Goal: Task Accomplishment & Management: Use online tool/utility

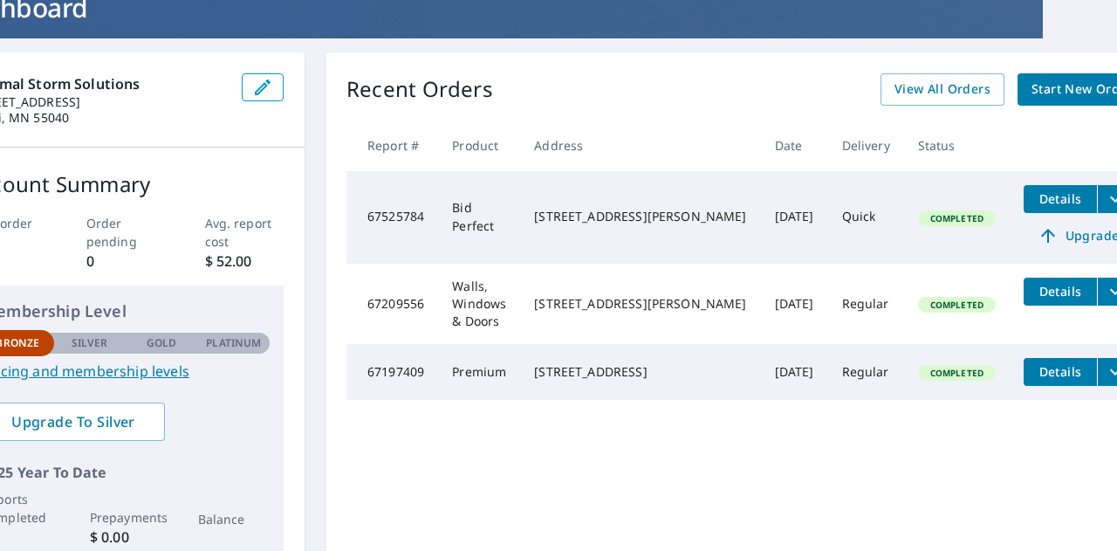
scroll to position [123, 81]
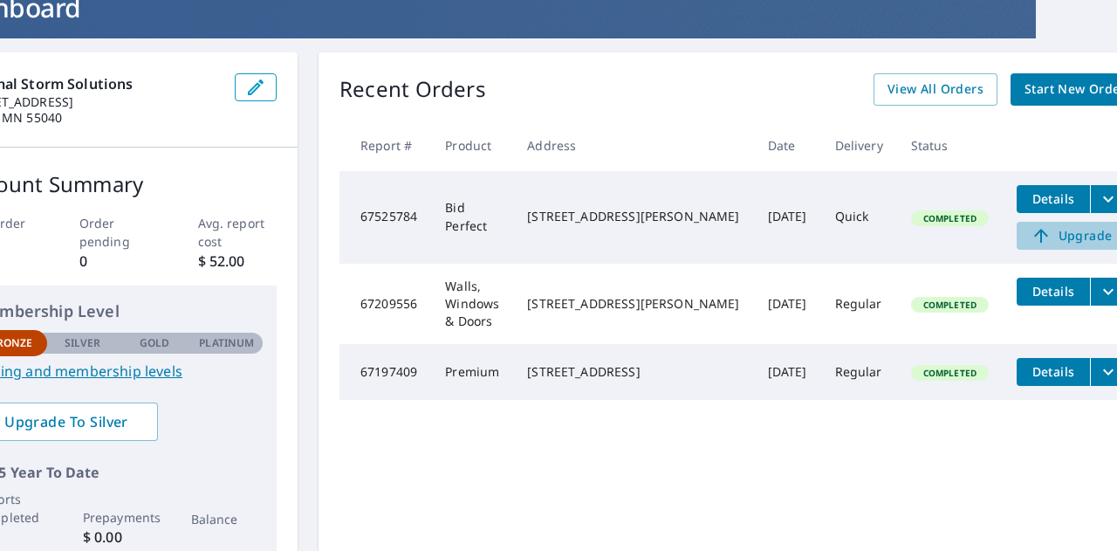
click at [1033, 236] on span "Upgrade" at bounding box center [1071, 235] width 88 height 21
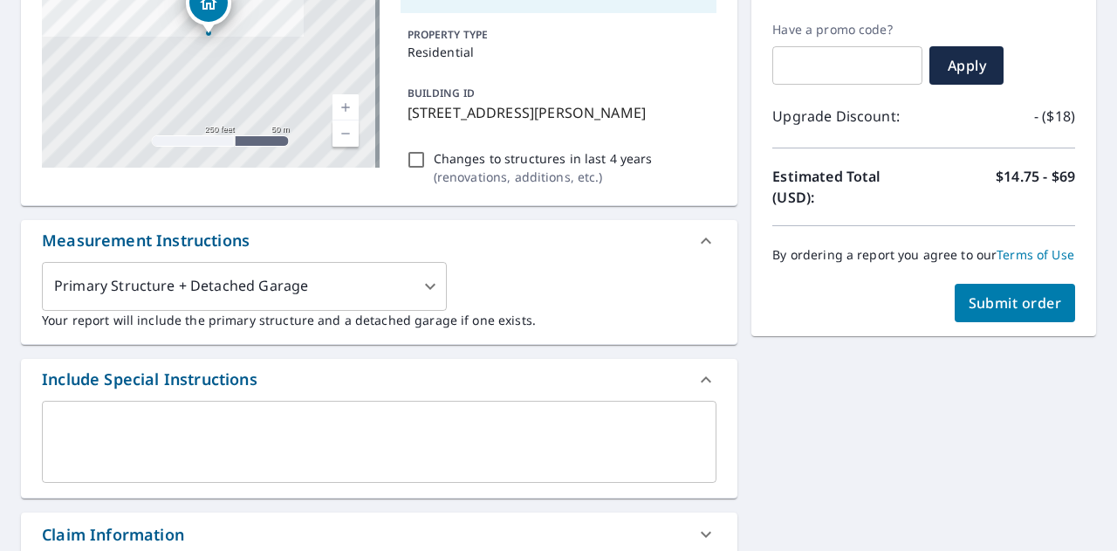
scroll to position [286, 0]
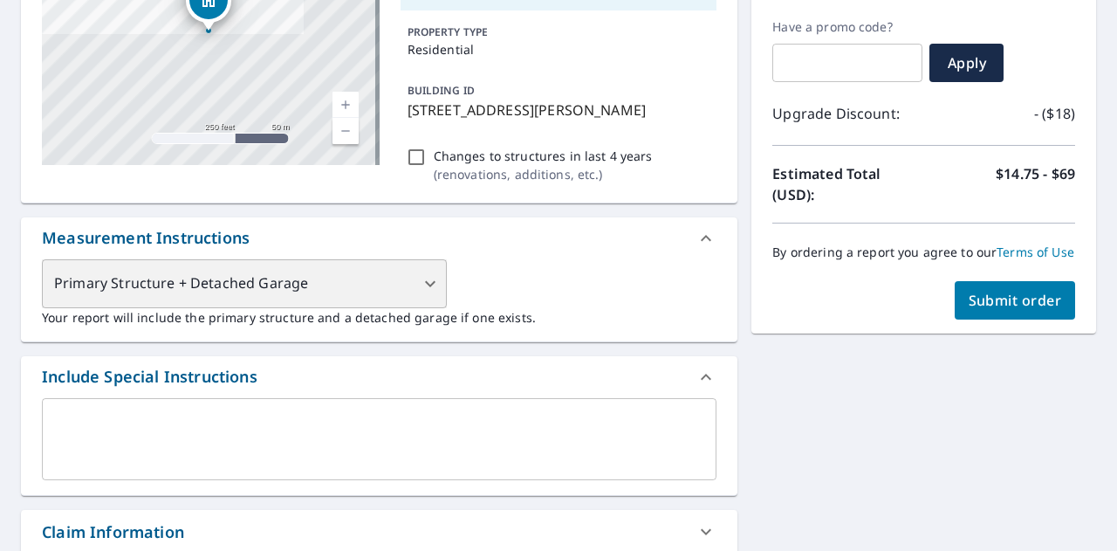
click at [424, 280] on div "Primary Structure + Detached Garage" at bounding box center [244, 283] width 405 height 49
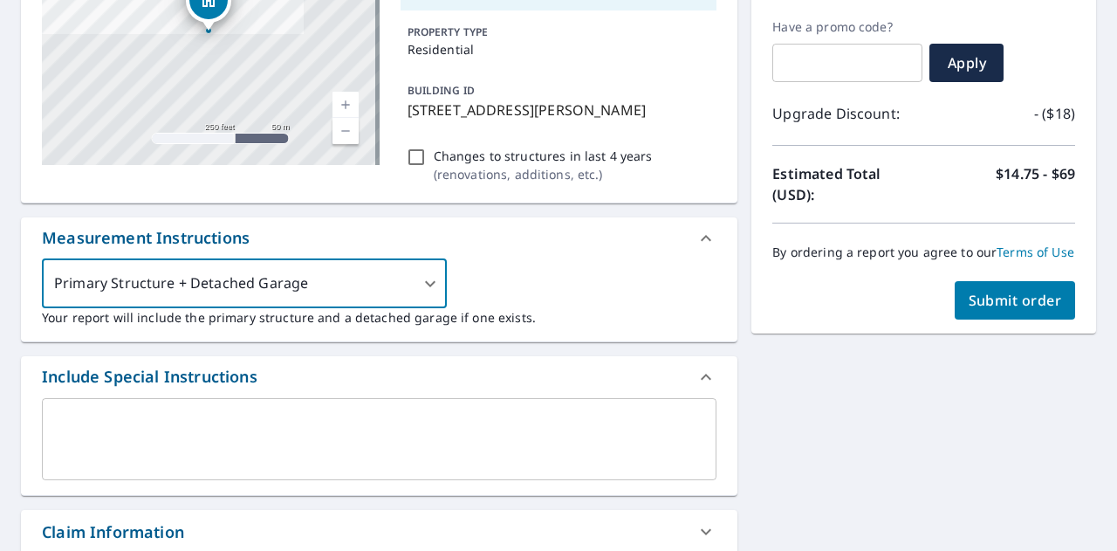
click at [540, 260] on div "Primary Structure + Detached Garage 1 ​ Your report will include the primary st…" at bounding box center [379, 292] width 675 height 67
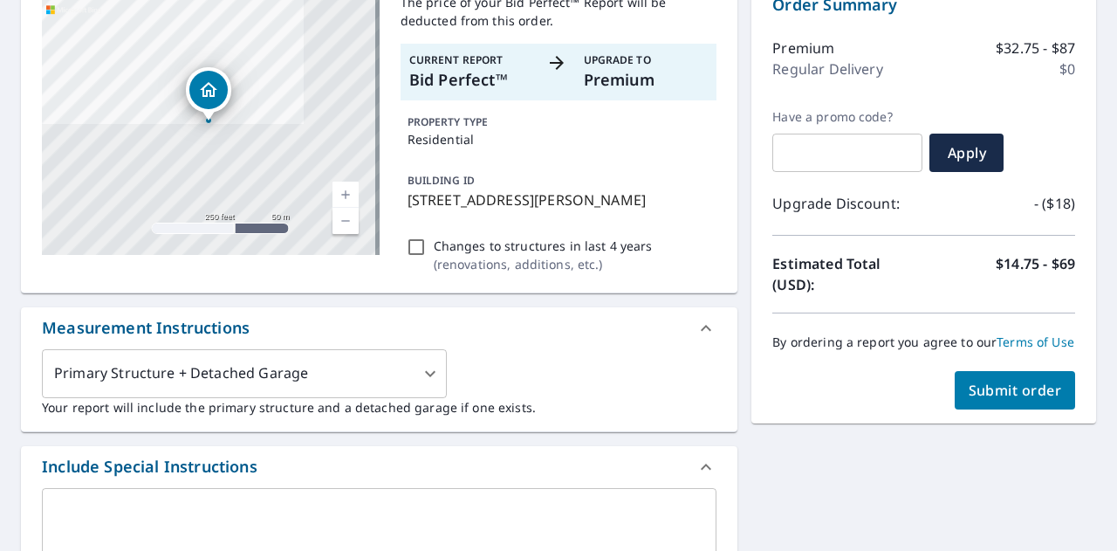
scroll to position [202, 0]
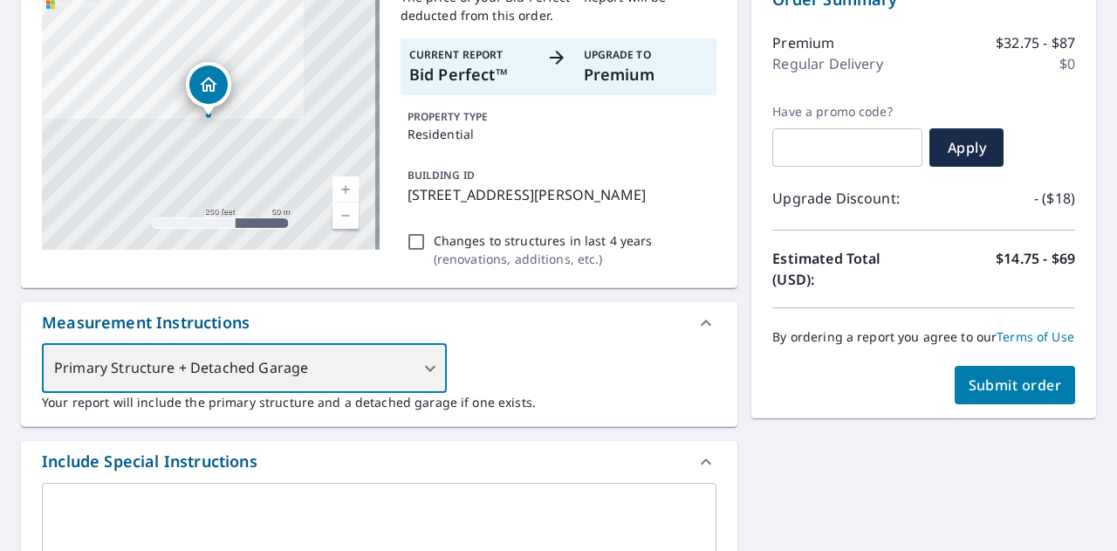
click at [421, 368] on div "Primary Structure + Detached Garage" at bounding box center [244, 368] width 405 height 49
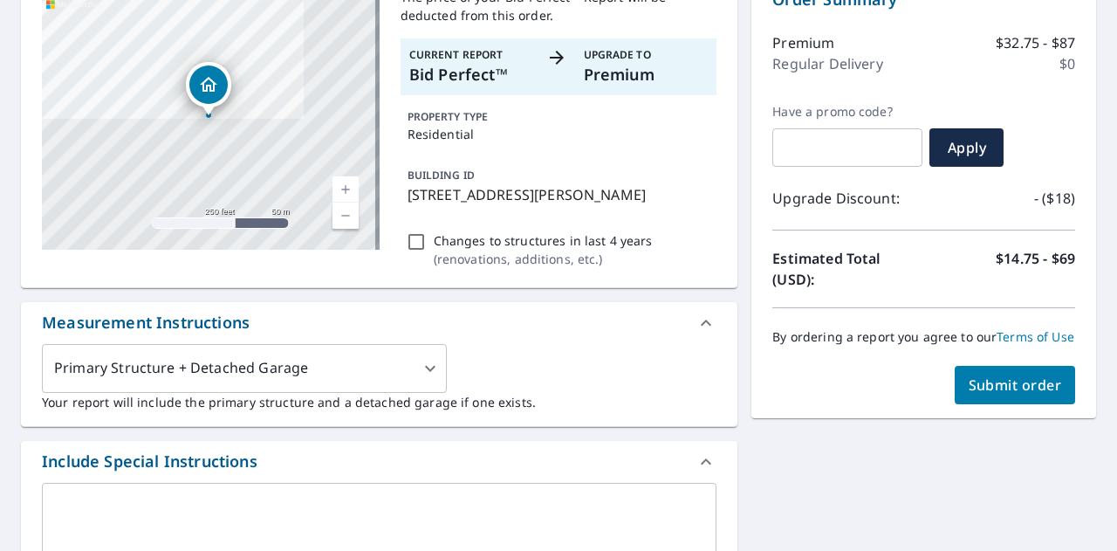
click at [518, 359] on div "Primary Structure + Detached Garage 1 ​ Your report will include the primary st…" at bounding box center [379, 377] width 675 height 67
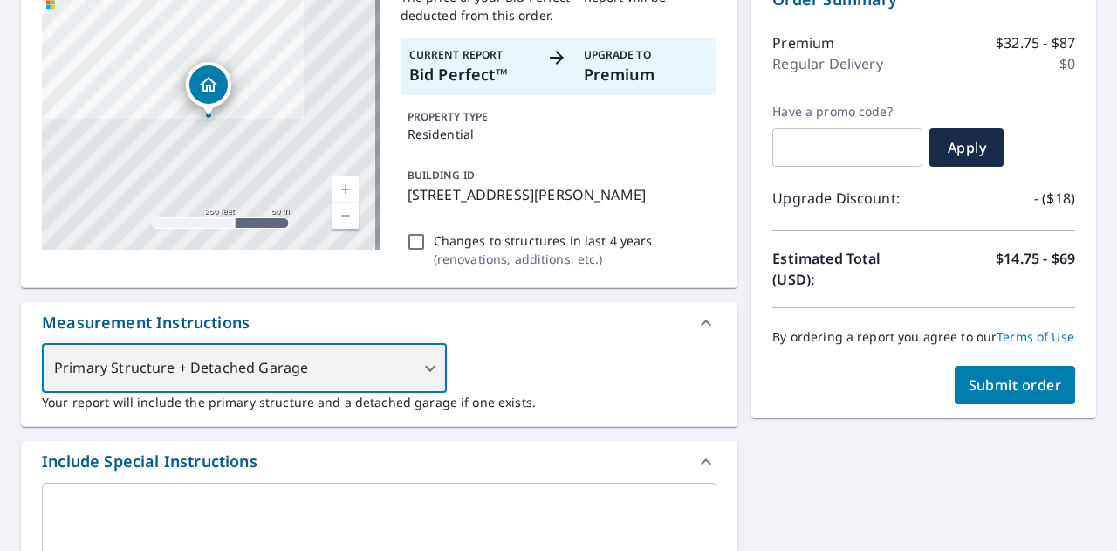
click at [370, 374] on div "Primary Structure + Detached Garage" at bounding box center [244, 368] width 405 height 49
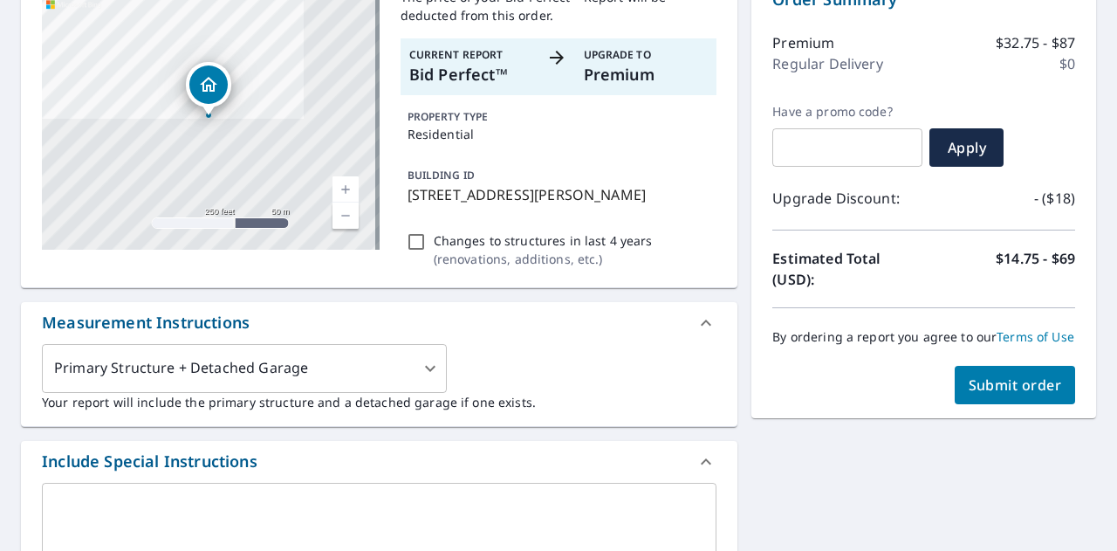
click at [510, 369] on div "Primary Structure + Detached Garage 1 ​ Your report will include the primary st…" at bounding box center [379, 377] width 675 height 67
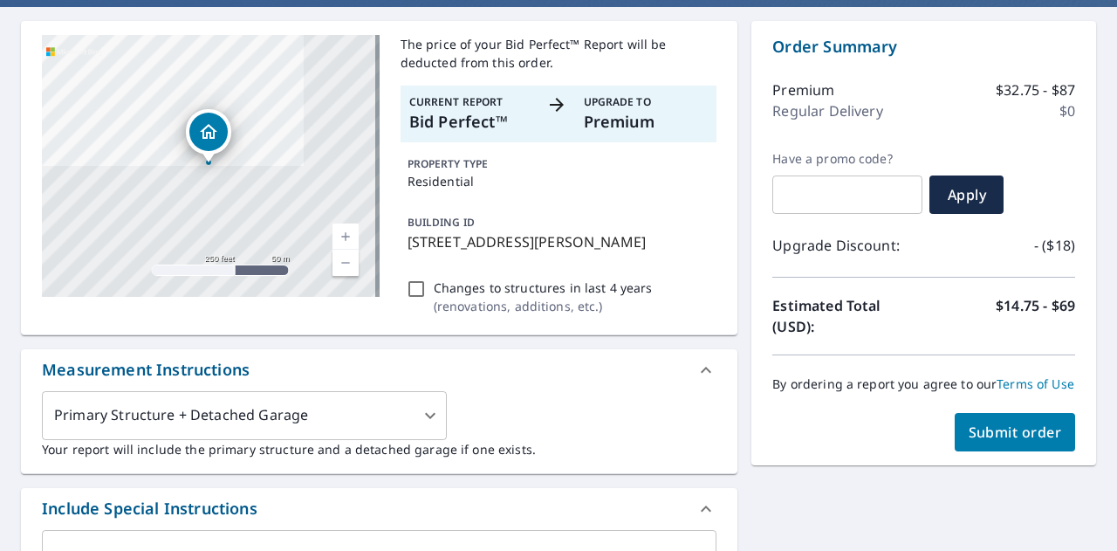
scroll to position [148, 0]
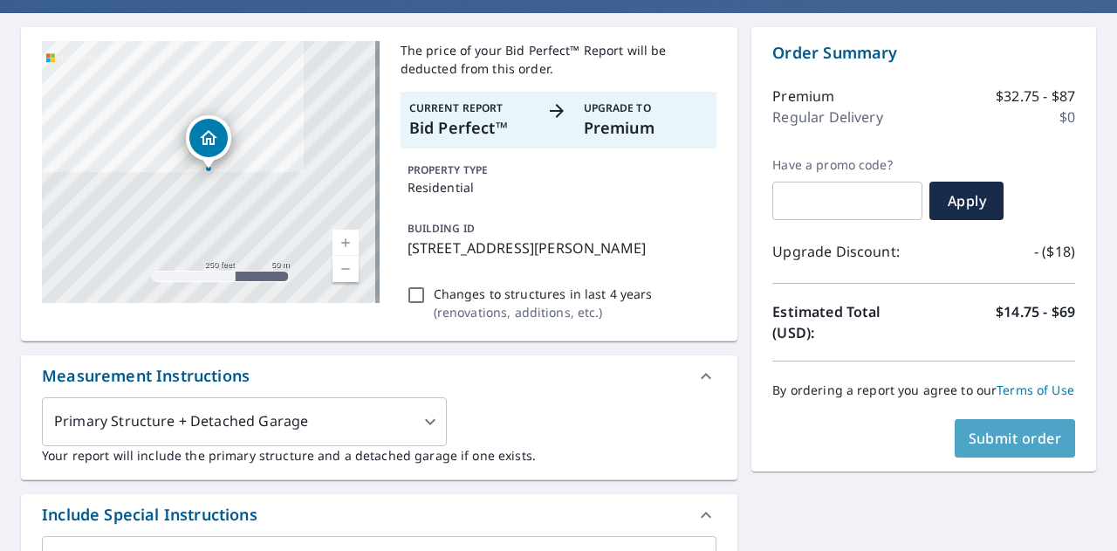
click at [991, 448] on span "Submit order" at bounding box center [1015, 438] width 93 height 19
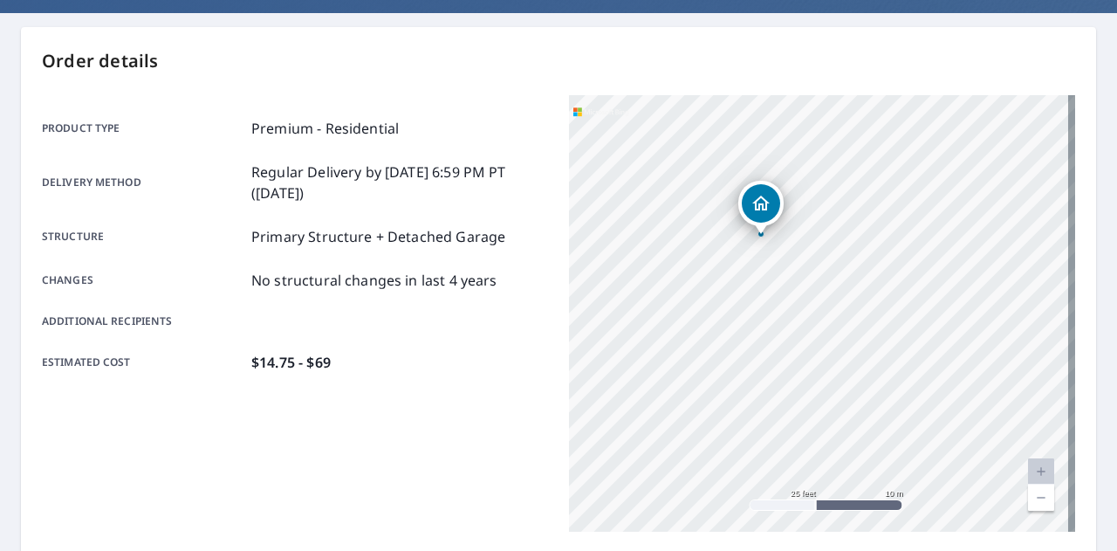
drag, startPoint x: 923, startPoint y: 362, endPoint x: 753, endPoint y: 269, distance: 194.1
click at [753, 269] on div "11991 Behm Rd Grand Rapids, MN 55744" at bounding box center [822, 313] width 506 height 436
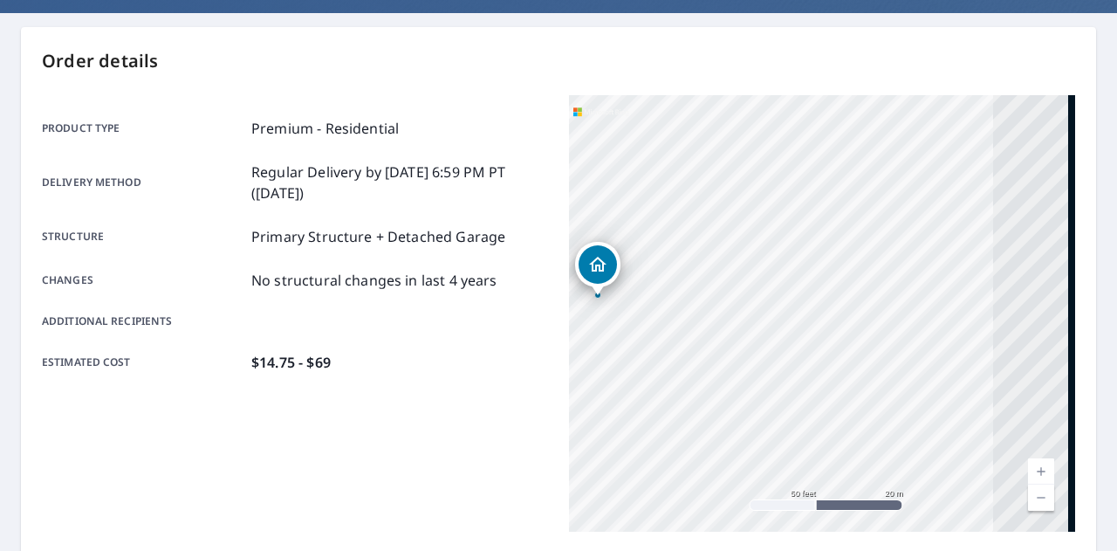
drag, startPoint x: 753, startPoint y: 269, endPoint x: 504, endPoint y: 320, distance: 254.0
click at [504, 320] on div "Product type Premium - Residential Delivery method Regular Delivery by 10/8/202…" at bounding box center [558, 313] width 1033 height 436
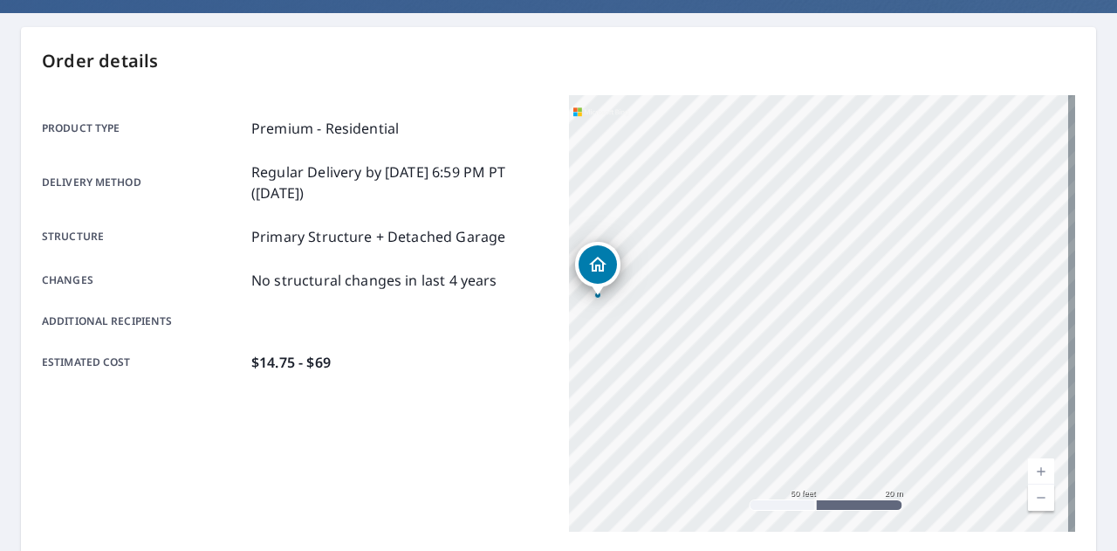
scroll to position [475, 0]
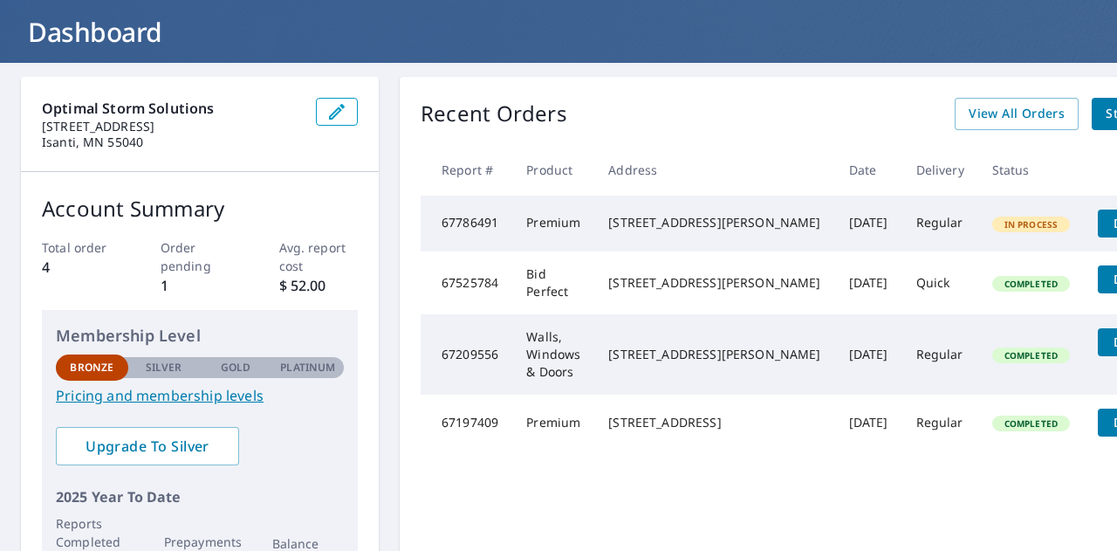
scroll to position [99, 0]
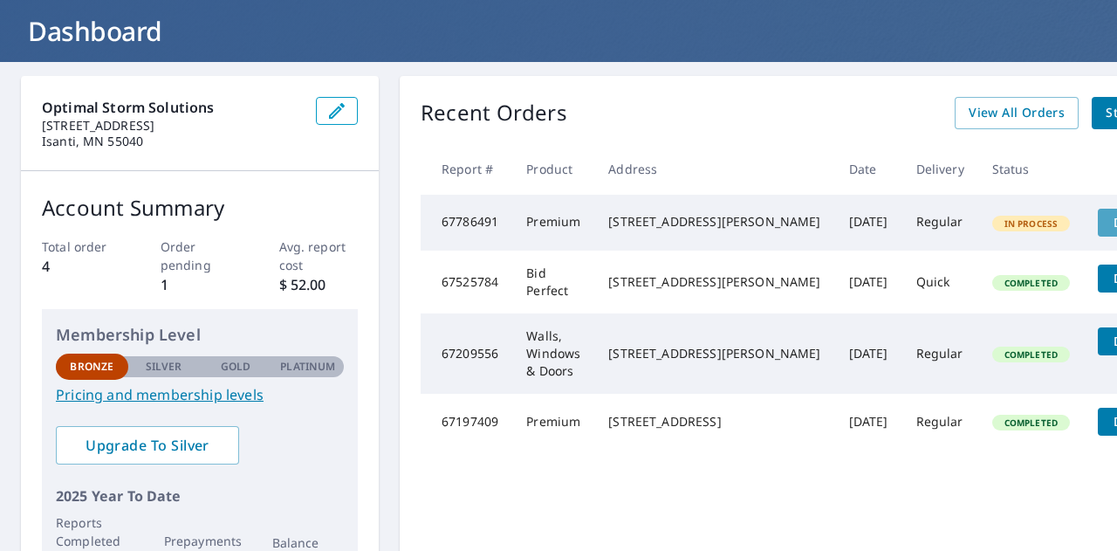
click at [1108, 228] on span "Details" at bounding box center [1134, 222] width 52 height 17
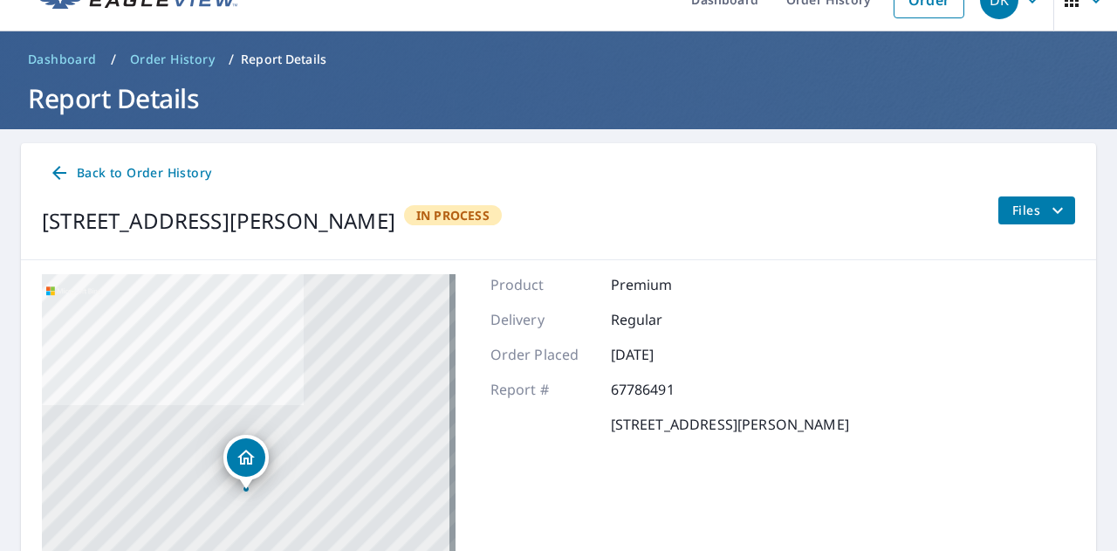
scroll to position [28, 0]
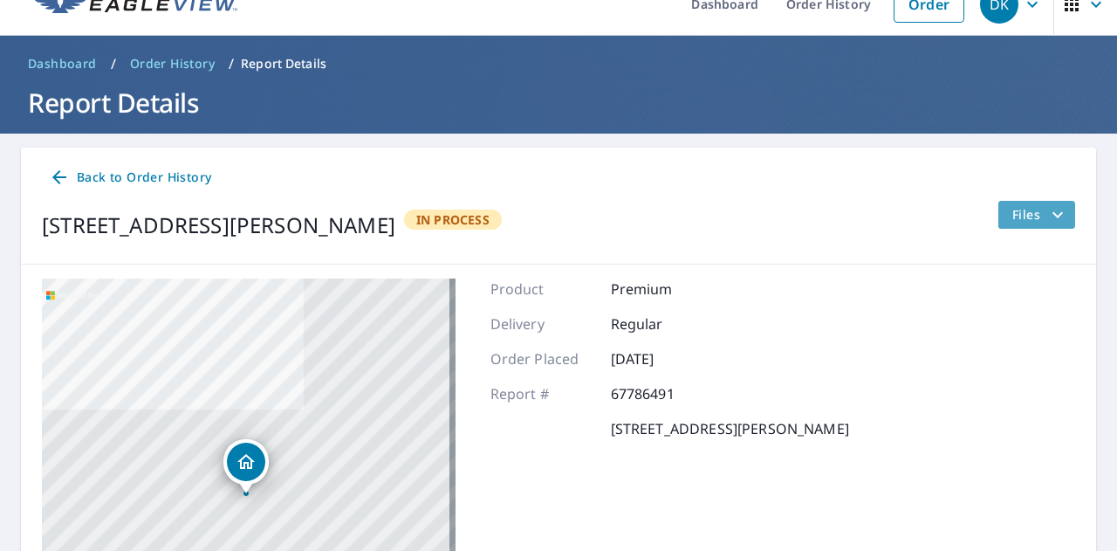
click at [1015, 212] on span "Files" at bounding box center [1040, 214] width 56 height 21
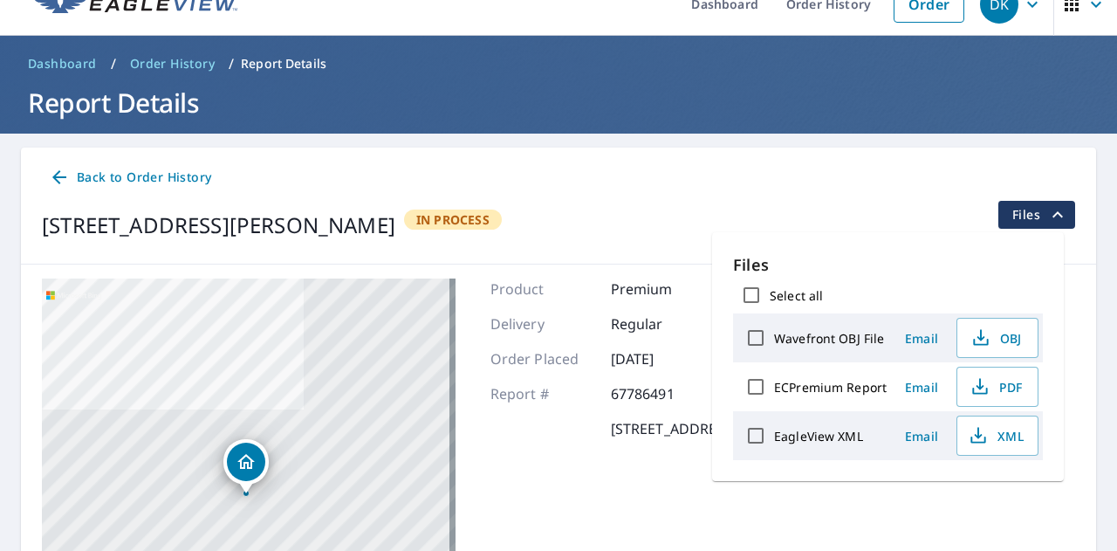
click at [829, 186] on div "Back to Order History" at bounding box center [558, 177] width 1033 height 32
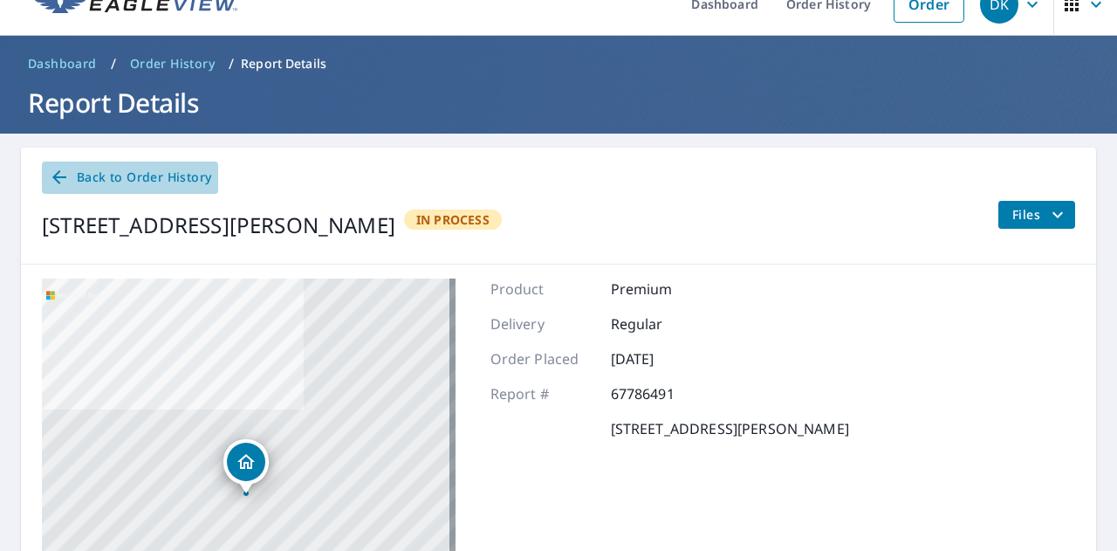
click at [136, 165] on link "Back to Order History" at bounding box center [130, 177] width 176 height 32
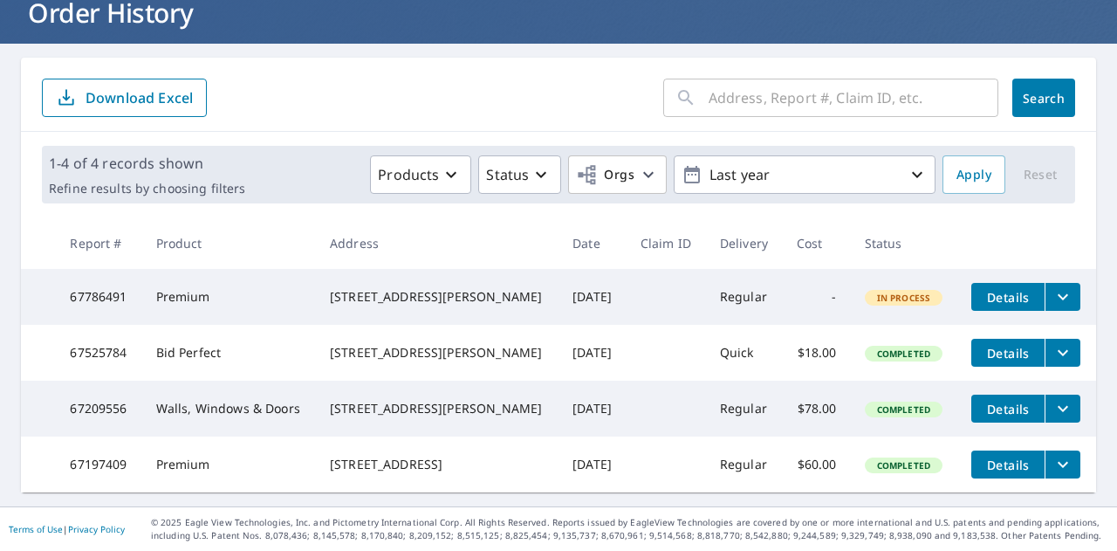
scroll to position [145, 0]
click at [1061, 283] on button "filesDropdownBtn-67786491" at bounding box center [1063, 297] width 36 height 28
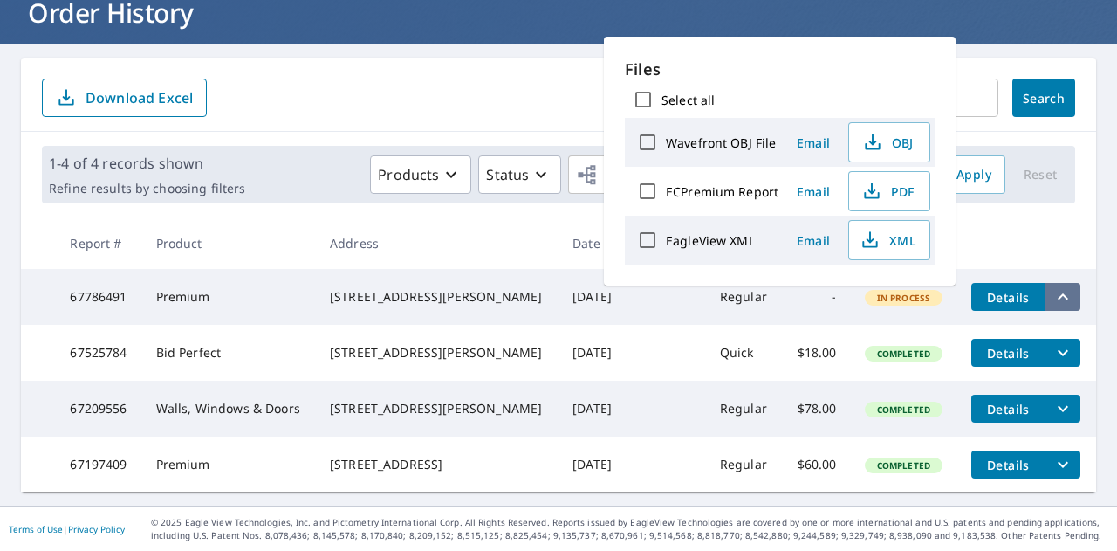
click at [1061, 283] on button "filesDropdownBtn-67786491" at bounding box center [1063, 297] width 36 height 28
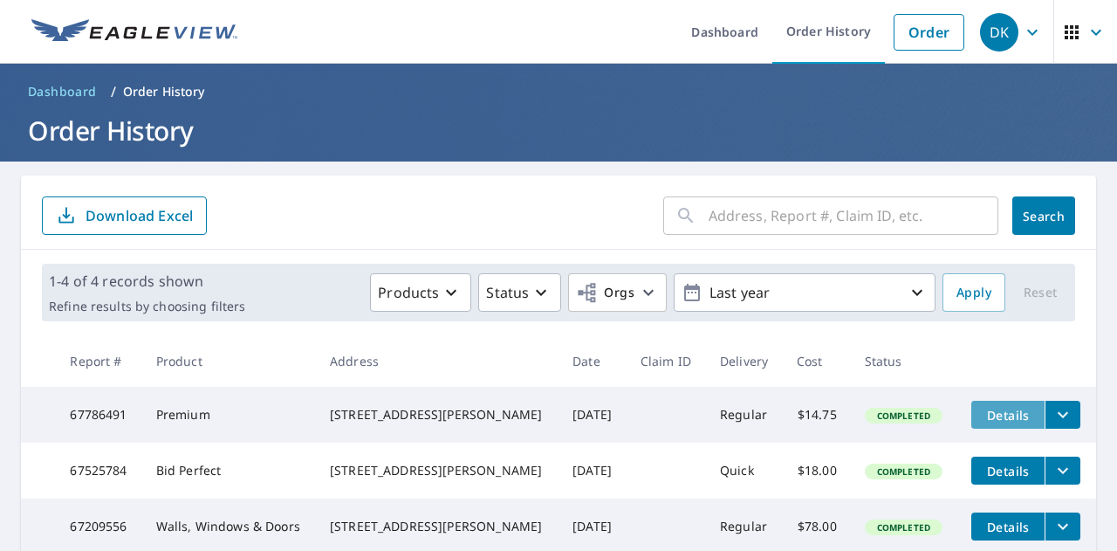
click at [992, 411] on span "Details" at bounding box center [1008, 415] width 52 height 17
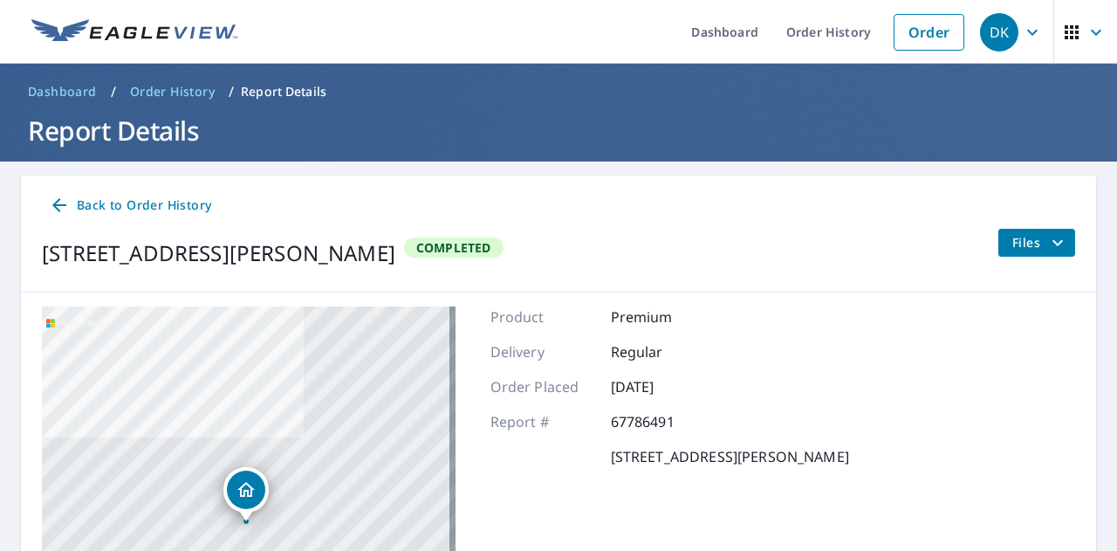
scroll to position [263, 0]
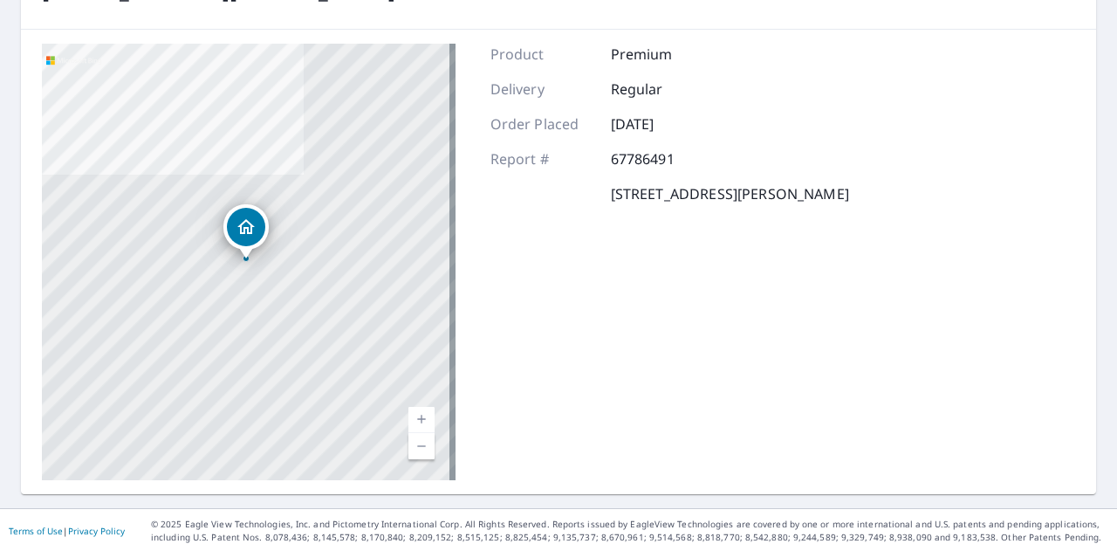
click at [422, 411] on link "Current Level 17, Zoom In" at bounding box center [421, 420] width 26 height 26
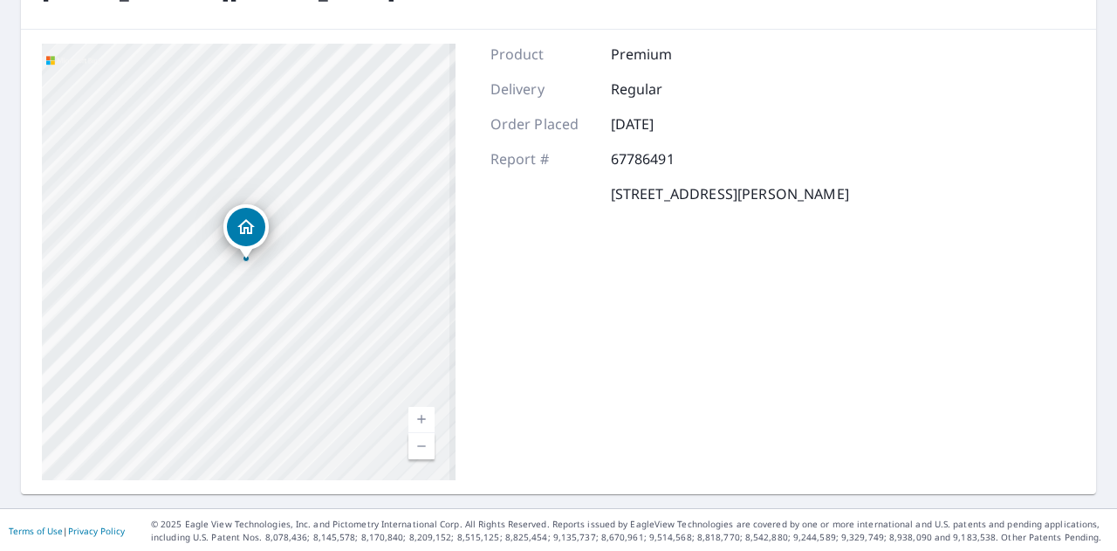
click at [422, 411] on link "Current Level 17, Zoom In" at bounding box center [421, 420] width 26 height 26
click at [422, 411] on link "Current Level 17.580161514457334, Zoom In" at bounding box center [421, 420] width 26 height 26
click at [422, 411] on link "Current Level 18.242753034165396, Zoom In Disabled" at bounding box center [421, 420] width 26 height 26
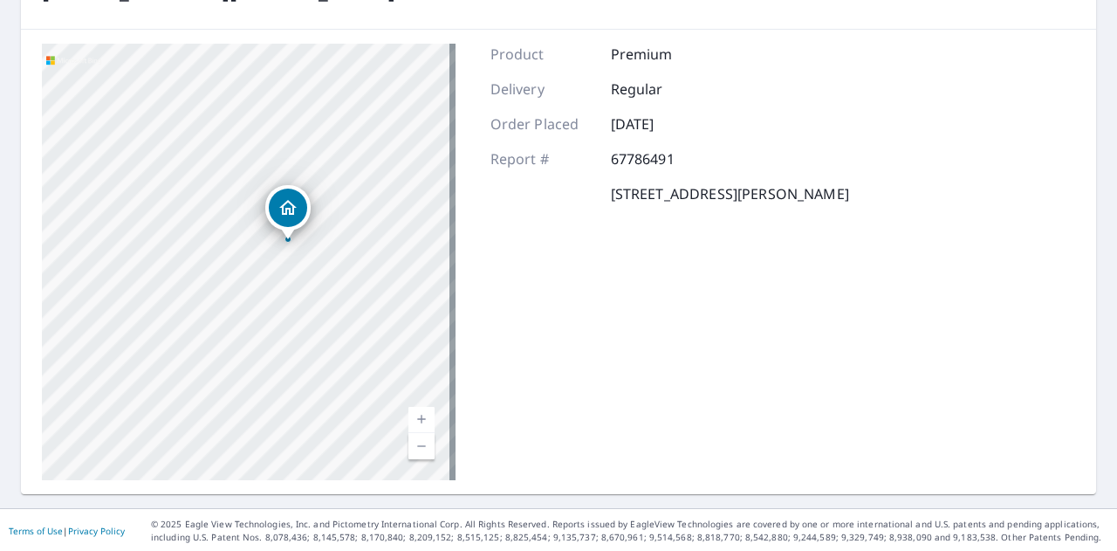
drag, startPoint x: 298, startPoint y: 319, endPoint x: 304, endPoint y: 284, distance: 36.2
click at [304, 284] on div "11991 Behm Rd Grand Rapids, MN 55744" at bounding box center [249, 262] width 414 height 436
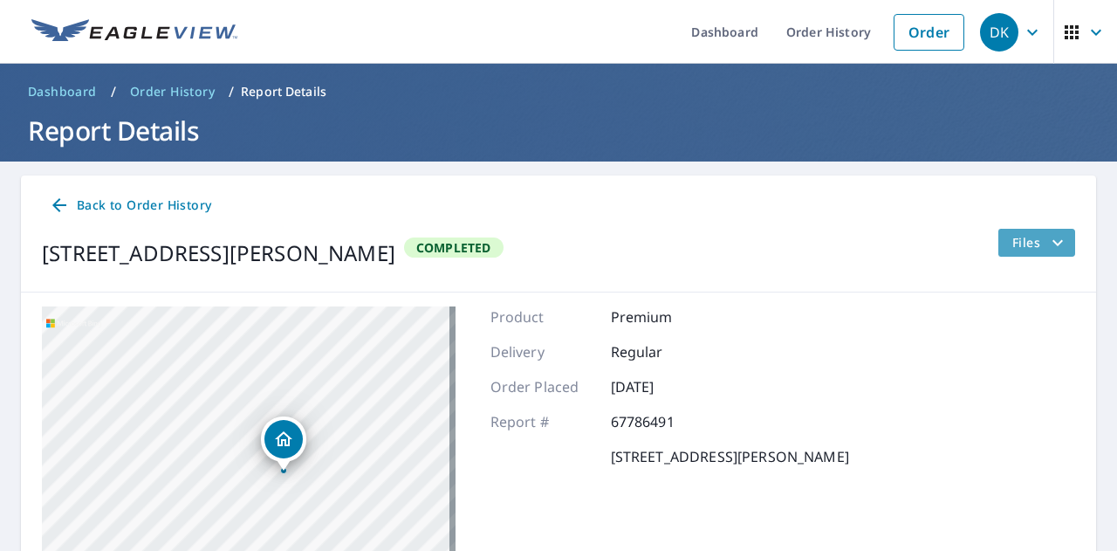
click at [1012, 239] on span "Files" at bounding box center [1040, 242] width 56 height 21
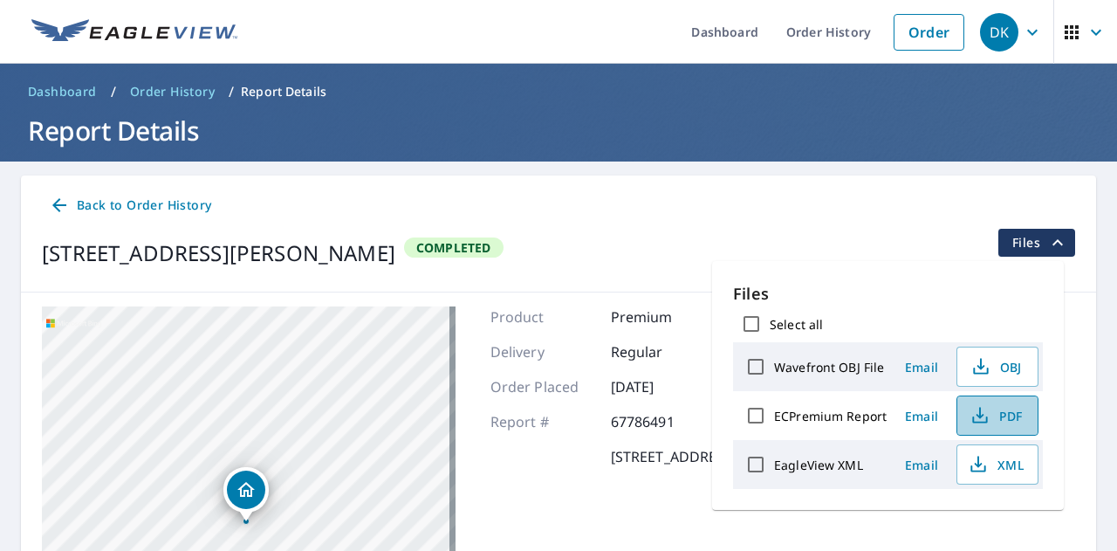
click at [1018, 419] on span "PDF" at bounding box center [996, 415] width 56 height 21
click at [675, 240] on div "11991 Behm Rd Grand Rapids, MN 55744 Completed Files" at bounding box center [558, 253] width 1033 height 49
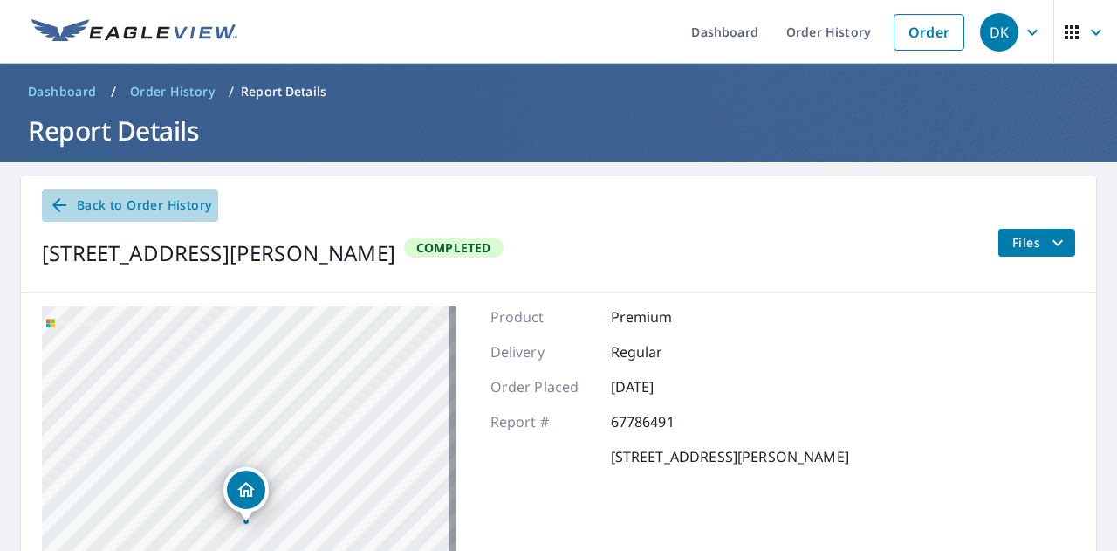
click at [172, 208] on span "Back to Order History" at bounding box center [130, 206] width 162 height 22
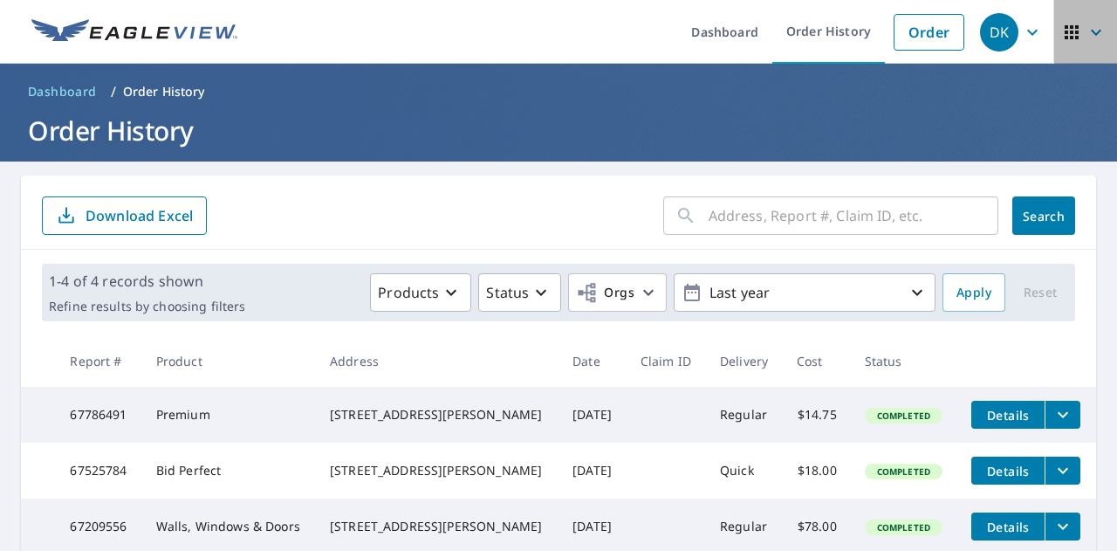
click at [1065, 24] on icon "button" at bounding box center [1071, 32] width 21 height 21
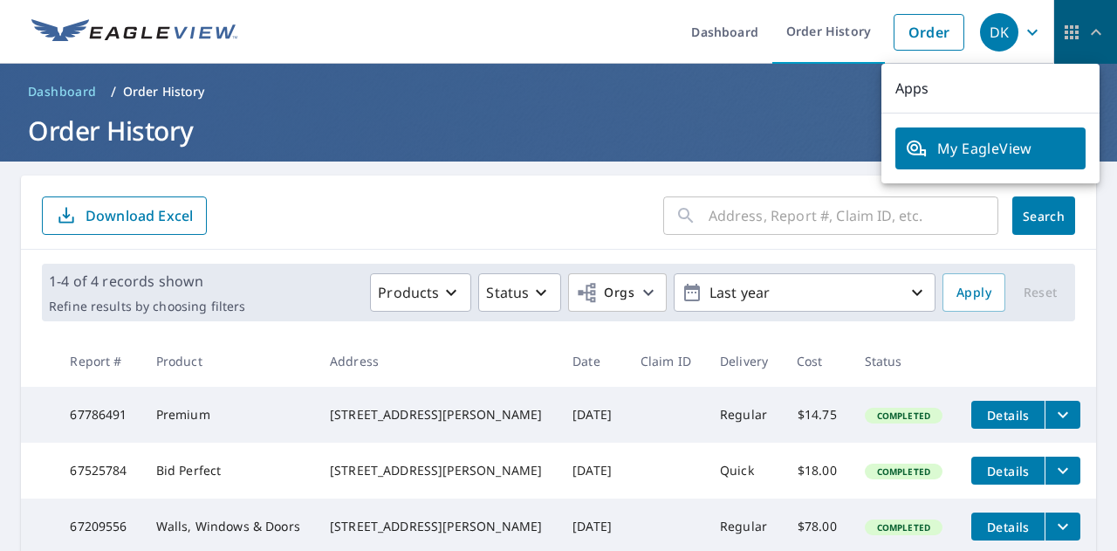
click at [1065, 24] on icon "button" at bounding box center [1071, 32] width 21 height 21
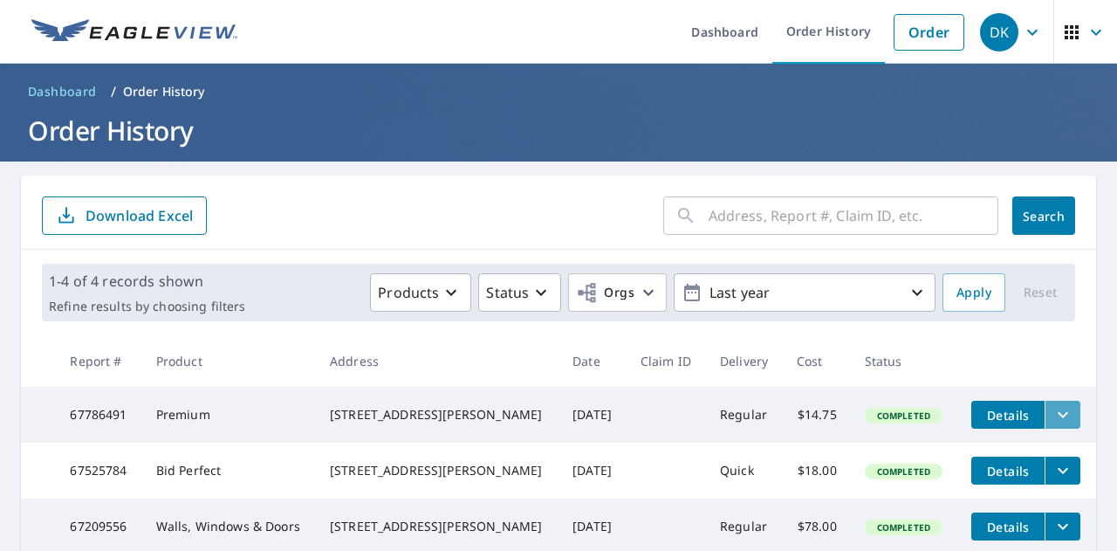
click at [1053, 415] on icon "filesDropdownBtn-67786491" at bounding box center [1063, 414] width 21 height 21
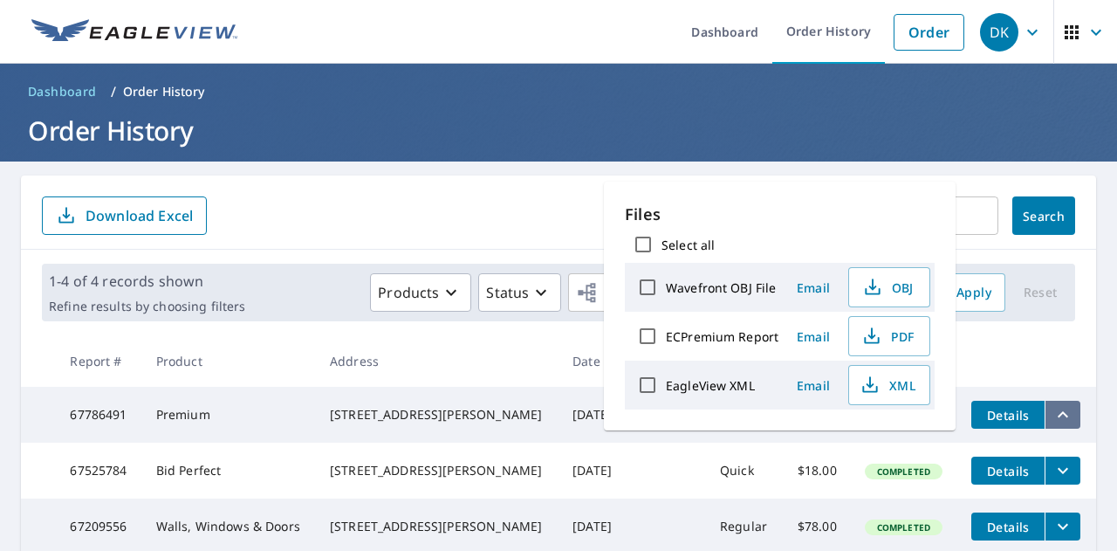
click at [1058, 413] on icon "filesDropdownBtn-67786491" at bounding box center [1063, 414] width 10 height 6
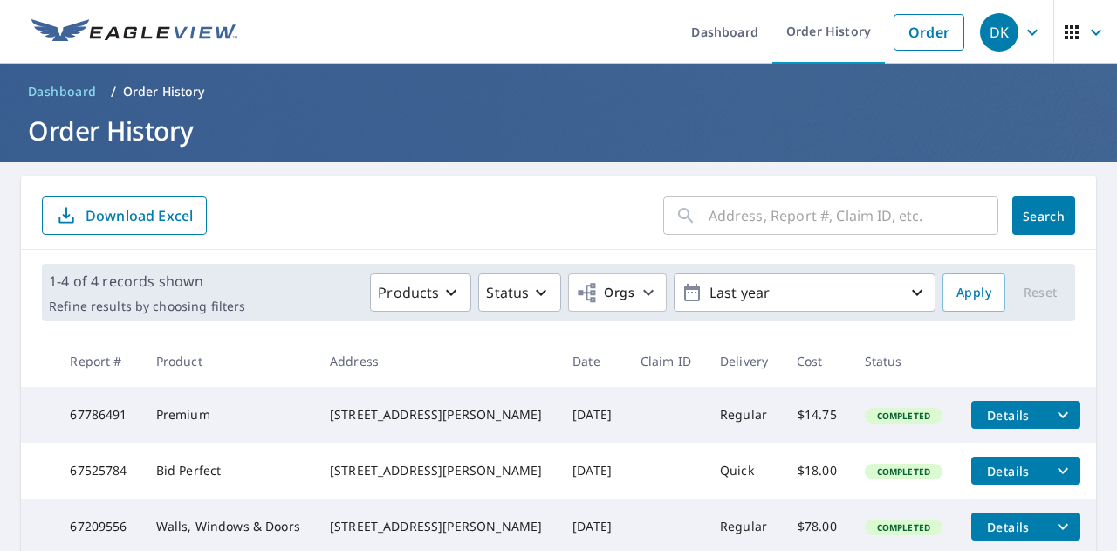
click at [991, 36] on div "DK" at bounding box center [999, 32] width 38 height 38
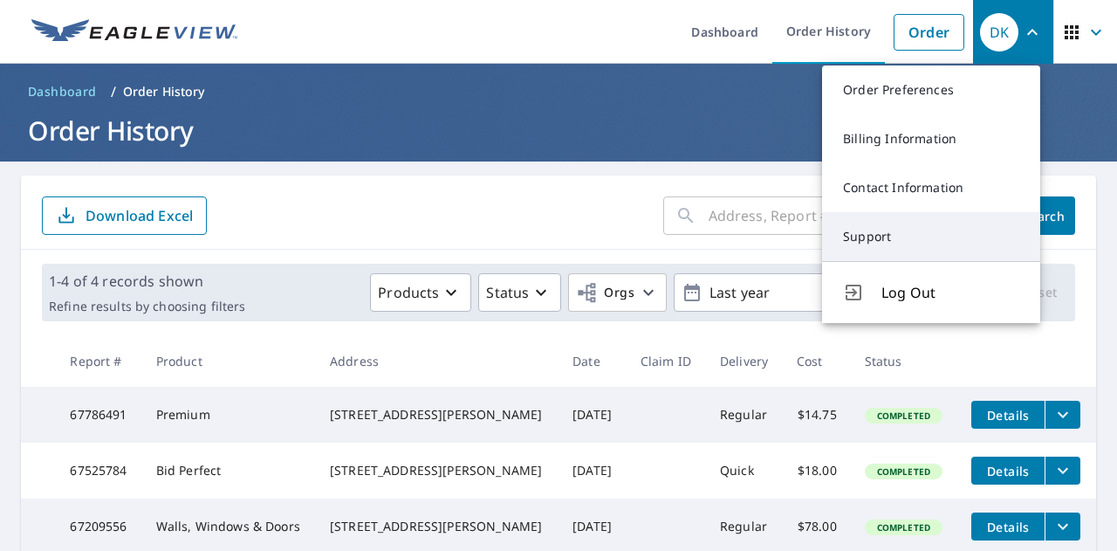
click at [894, 230] on link "Support" at bounding box center [931, 236] width 218 height 49
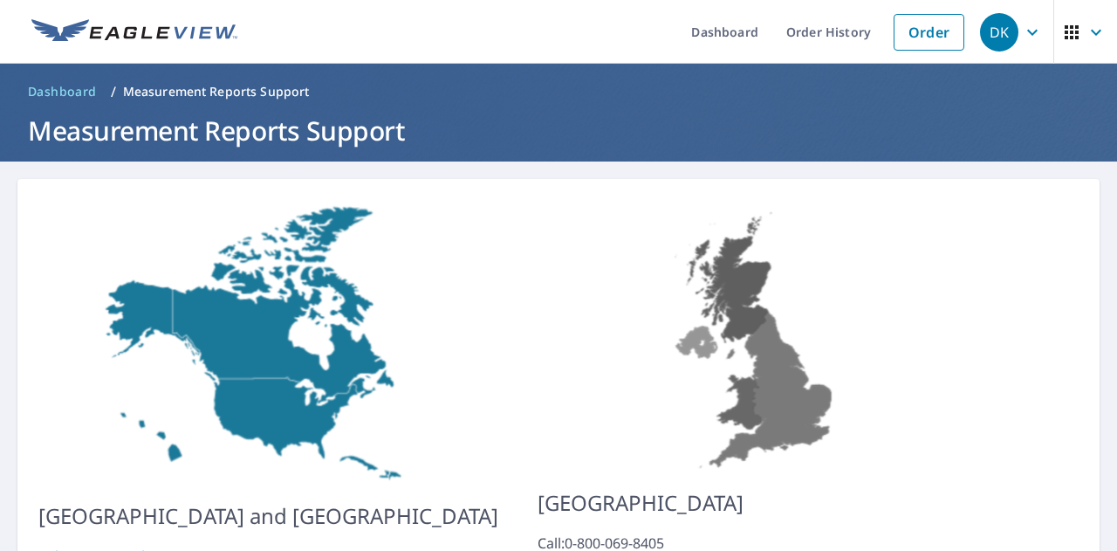
scroll to position [154, 0]
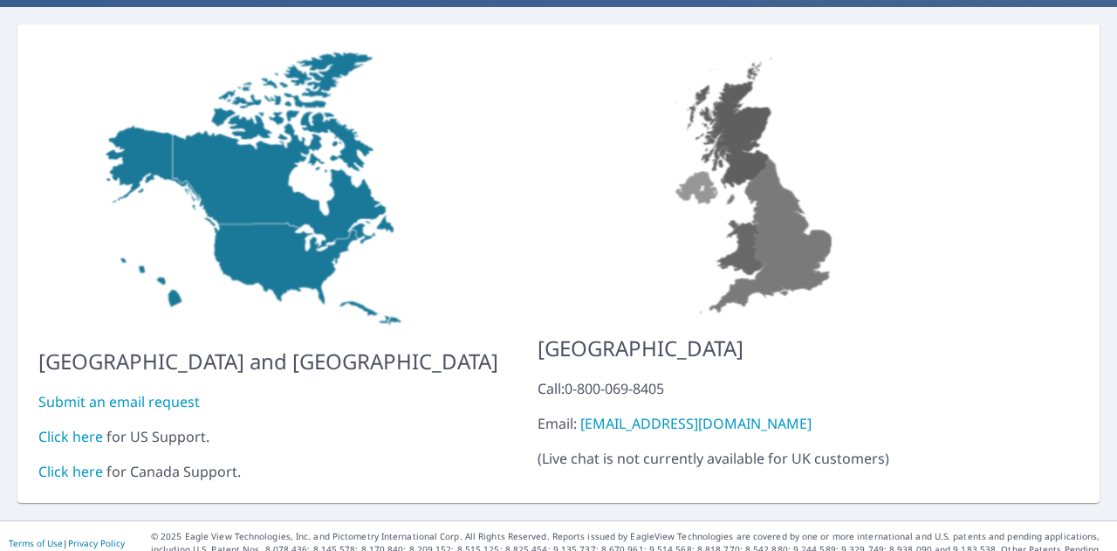
click at [77, 427] on link "Click here" at bounding box center [70, 436] width 65 height 19
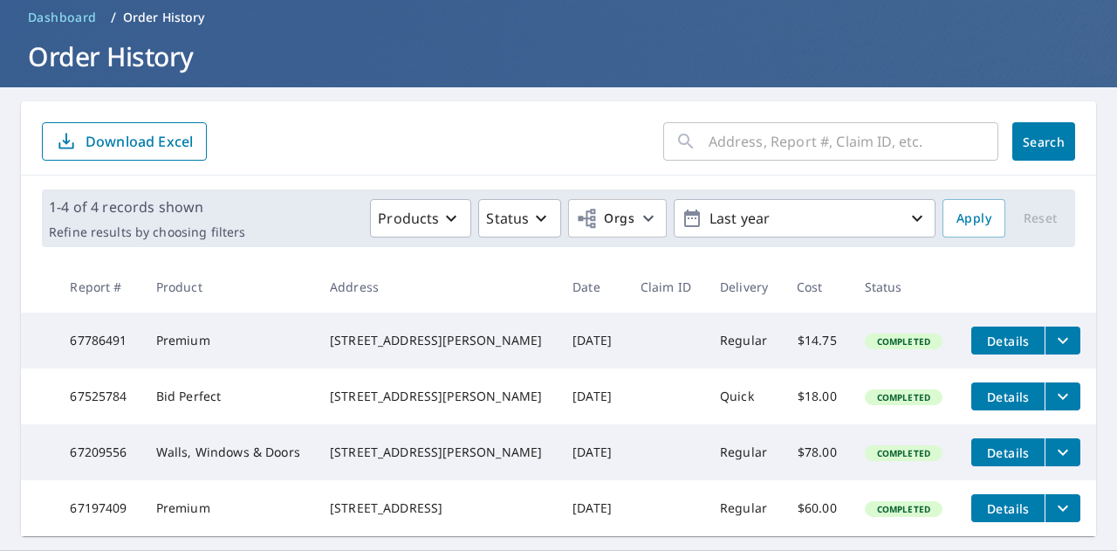
scroll to position [79, 0]
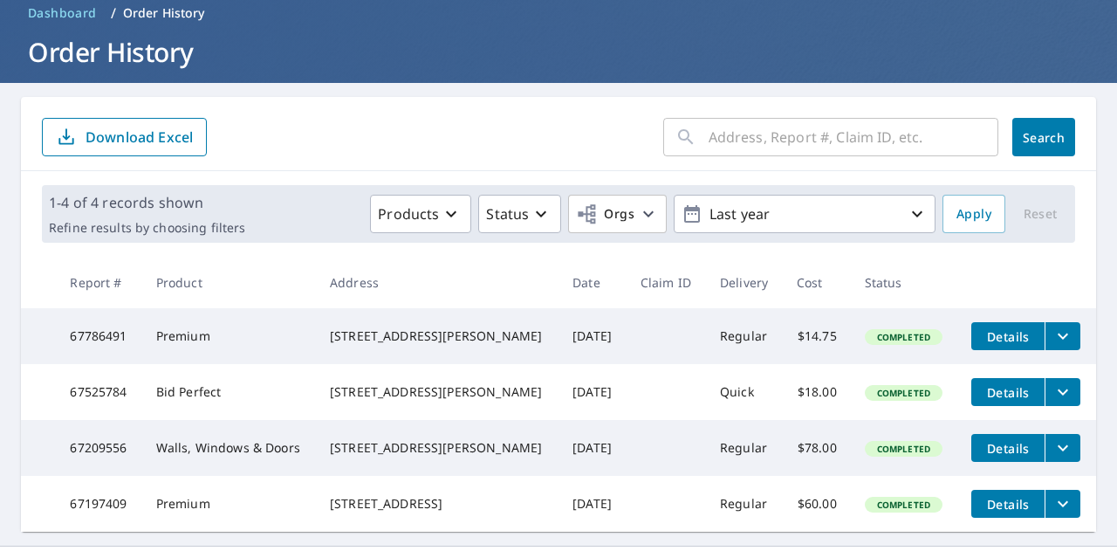
click at [93, 345] on td "67786491" at bounding box center [99, 336] width 86 height 56
copy td "67786491"
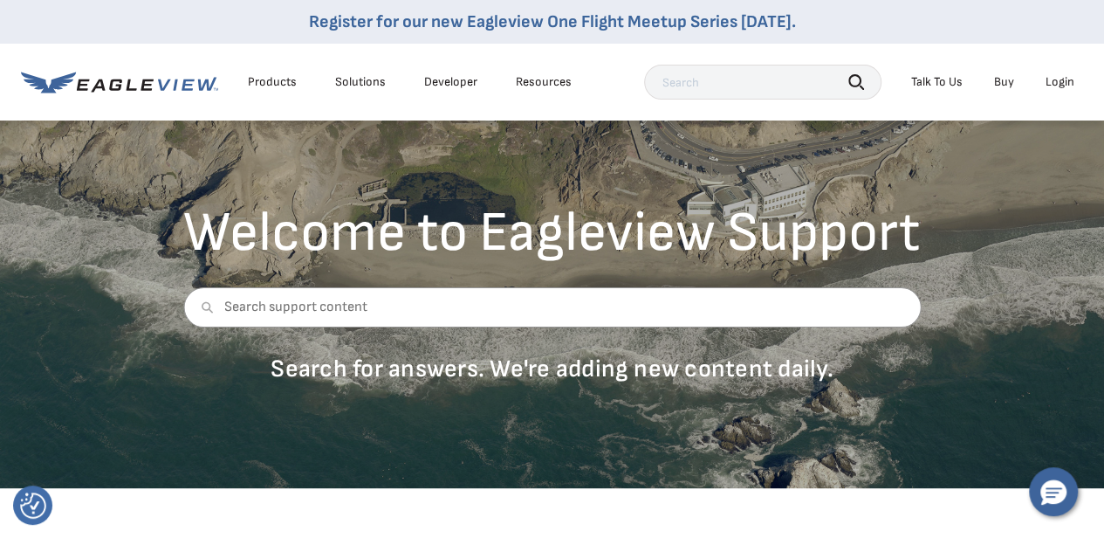
scroll to position [66, 0]
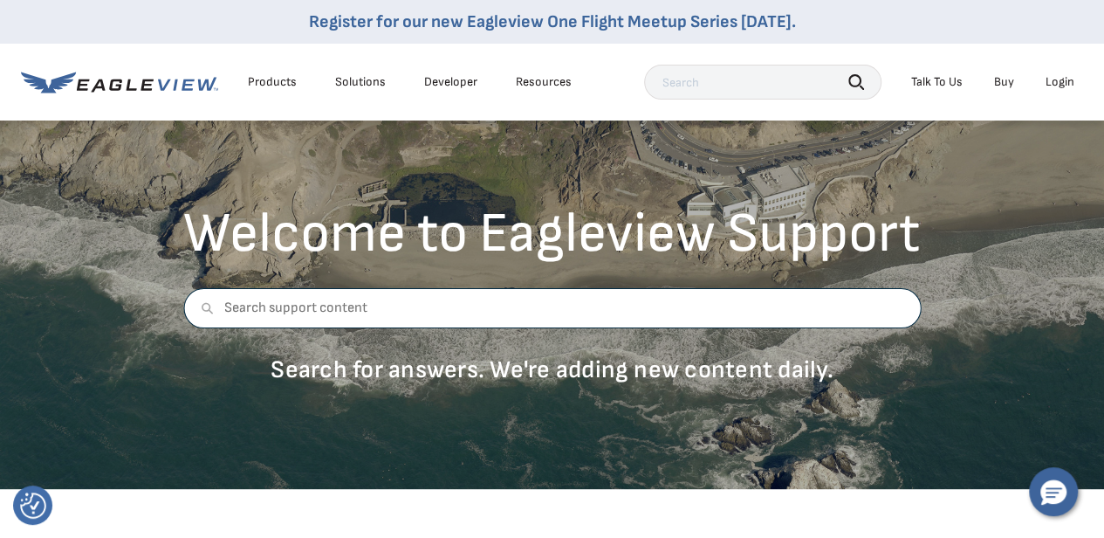
click at [377, 306] on input "text" at bounding box center [551, 308] width 737 height 40
type input "add a structure"
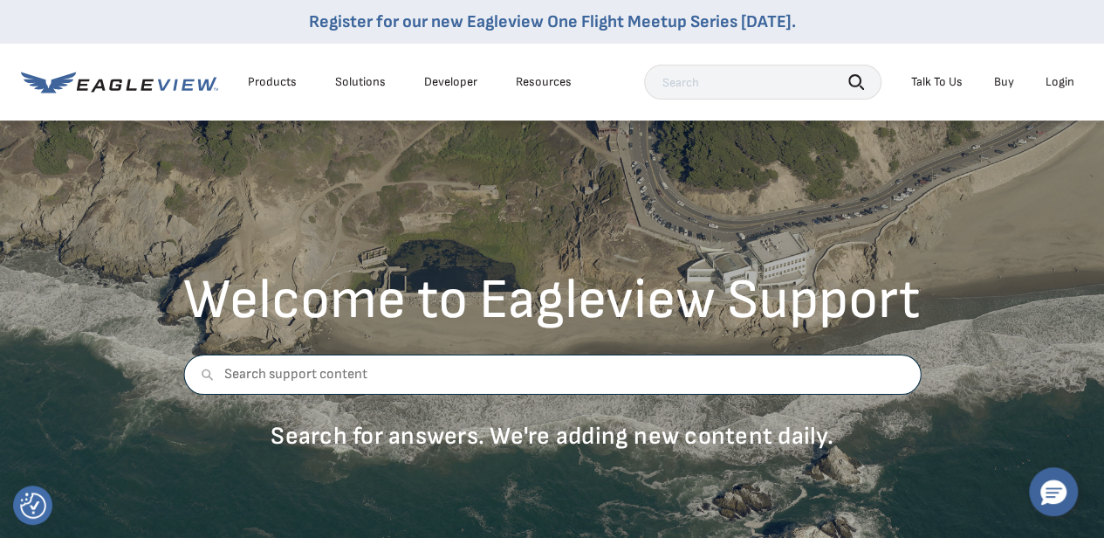
click at [441, 376] on input "text" at bounding box center [551, 374] width 737 height 40
click at [936, 85] on div "Talk To Us" at bounding box center [936, 82] width 51 height 16
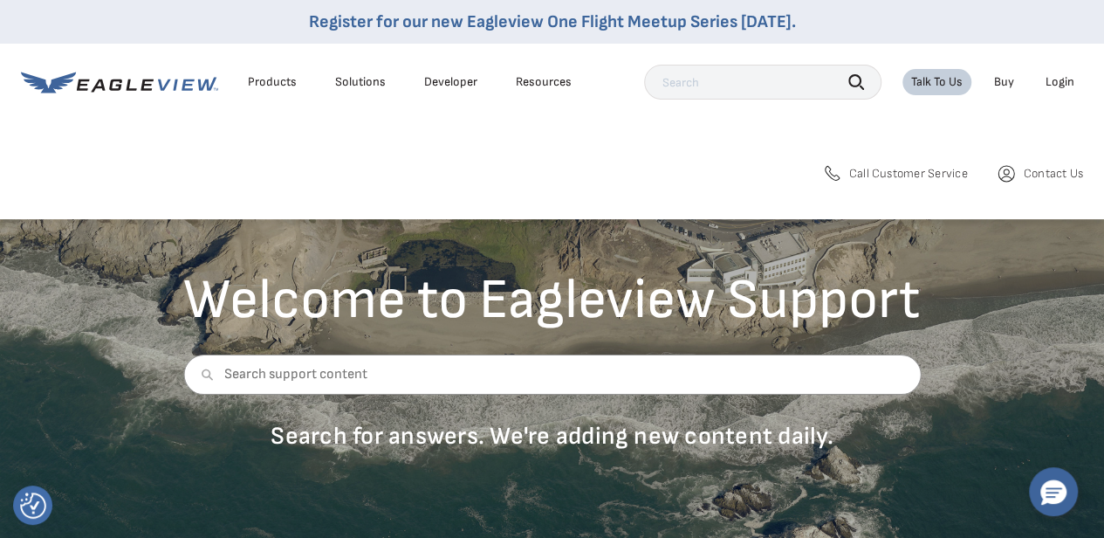
click at [1010, 176] on icon at bounding box center [1006, 173] width 21 height 21
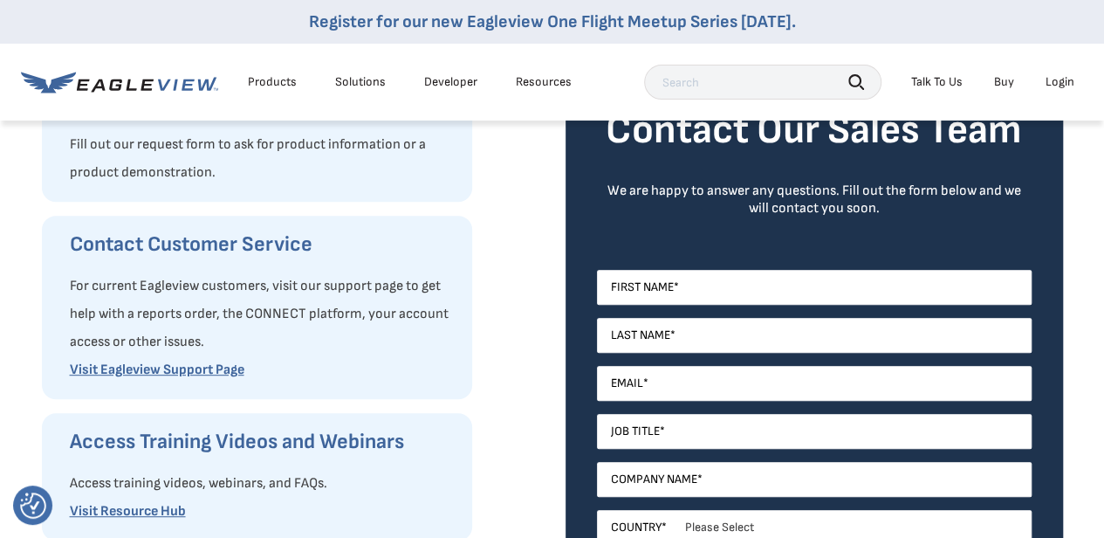
scroll to position [253, 0]
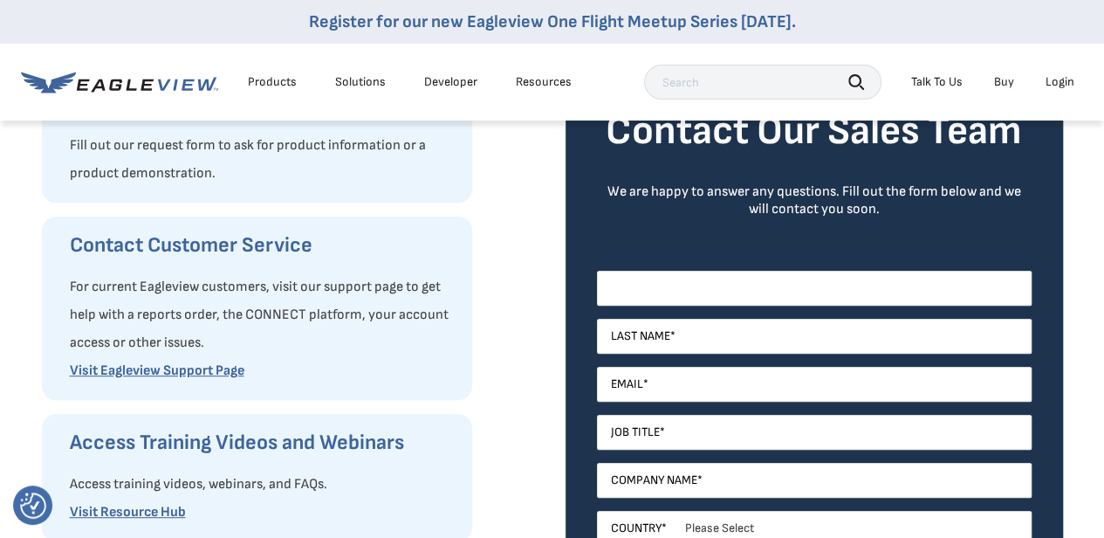
click at [682, 271] on input "First Name *" at bounding box center [814, 288] width 435 height 35
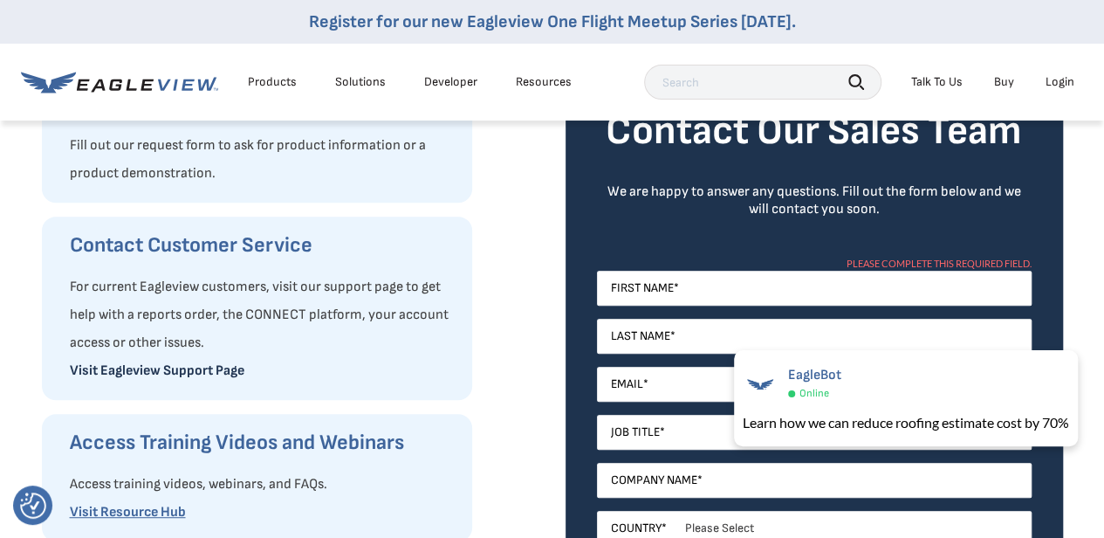
click at [183, 378] on link "Visit Eagleview Support Page" at bounding box center [157, 370] width 175 height 17
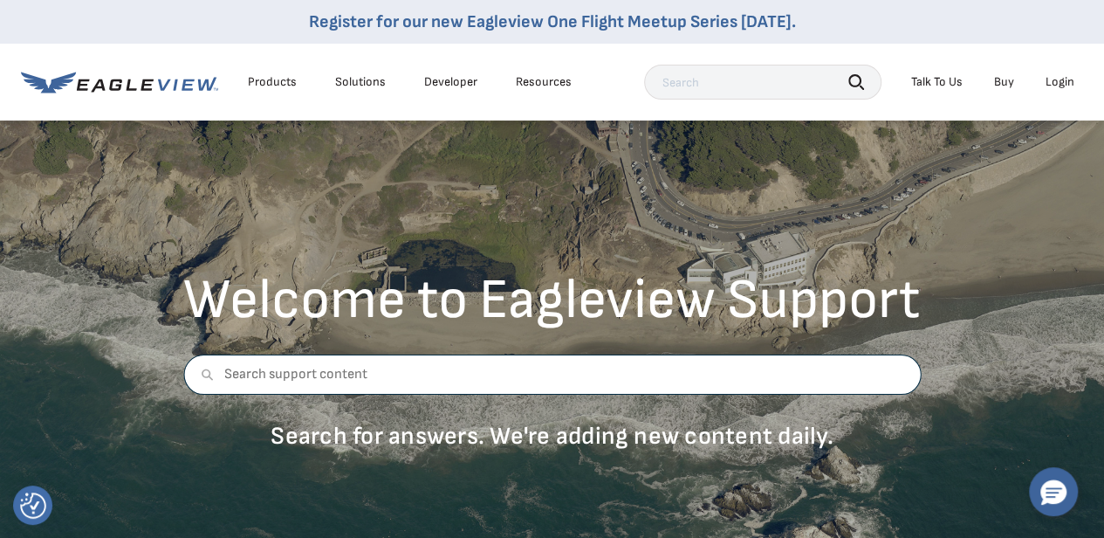
click at [415, 382] on input "text" at bounding box center [551, 374] width 737 height 40
paste input "i ordered a premium + garage and i didnt get the garage measurements how can i …"
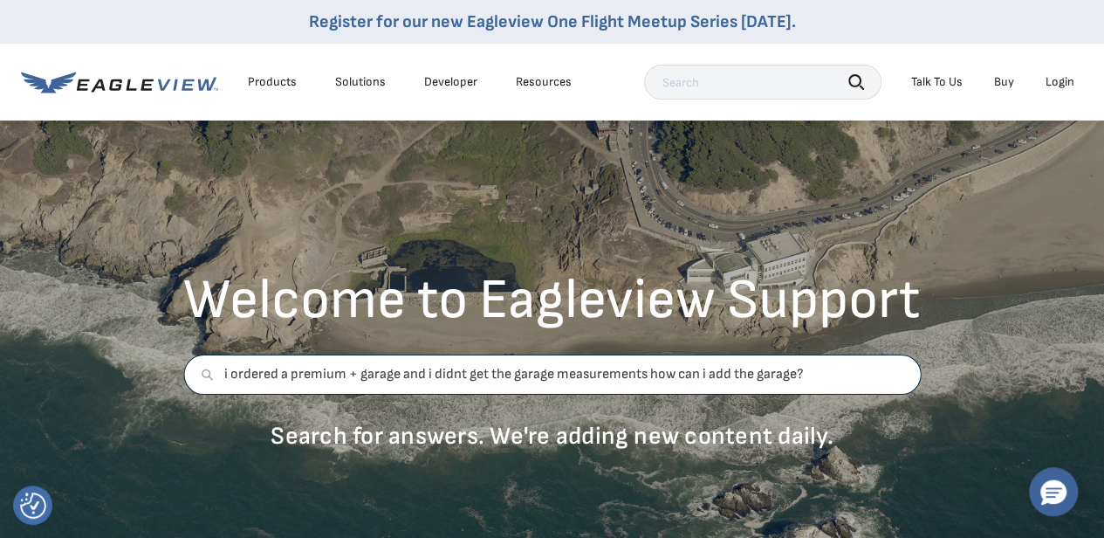
type input "i ordered a premium + garage and i didnt get the garage measurements how can i …"
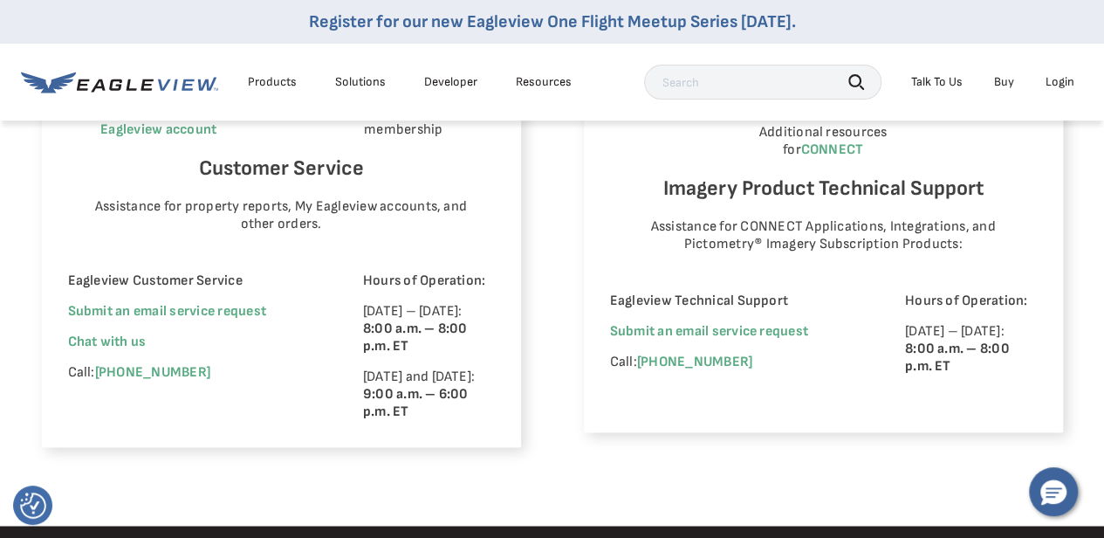
scroll to position [1154, 0]
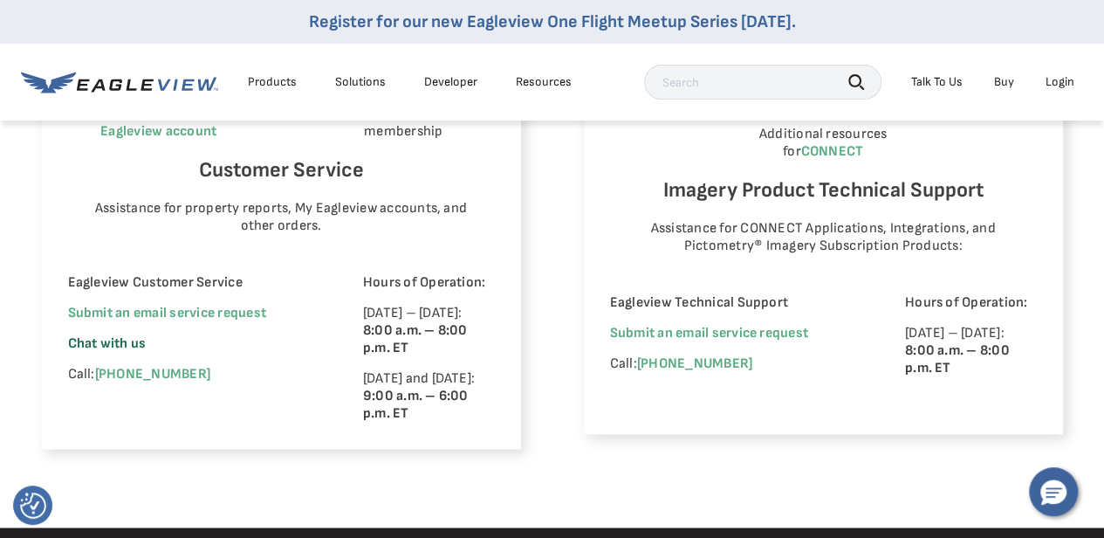
click at [127, 343] on span "Chat with us" at bounding box center [107, 343] width 79 height 17
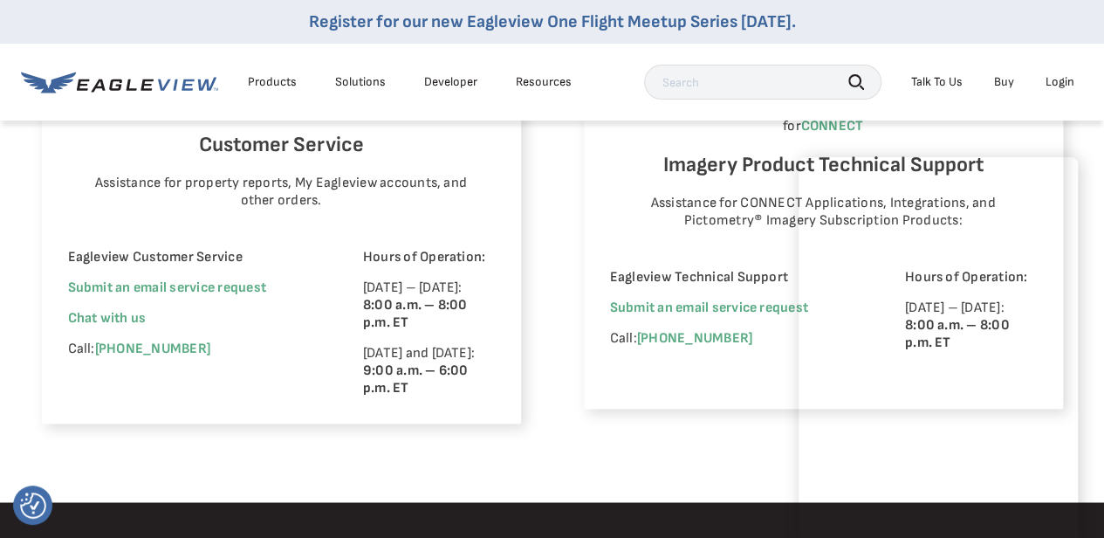
scroll to position [1183, 0]
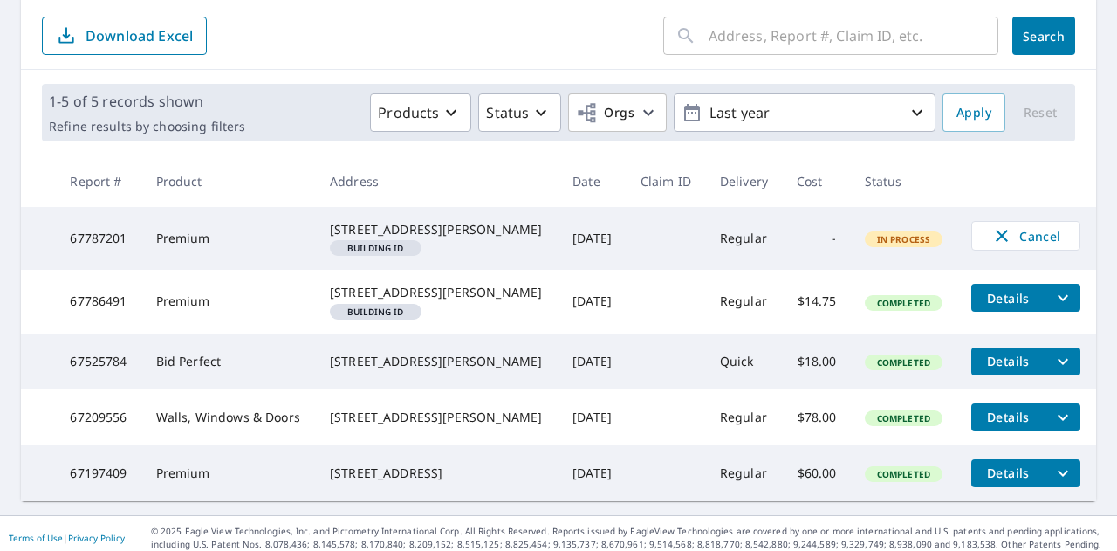
scroll to position [181, 0]
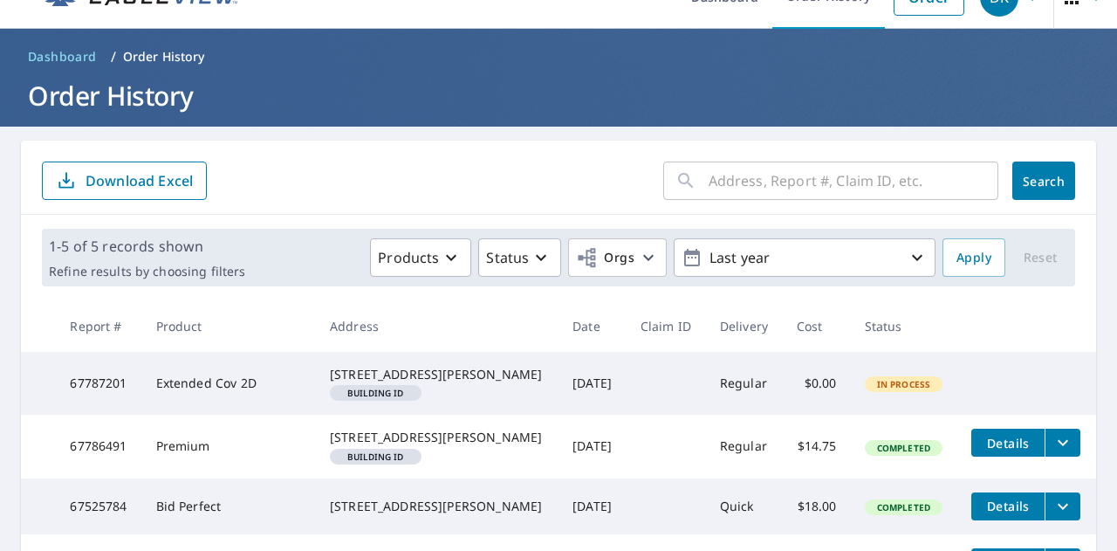
scroll to position [36, 0]
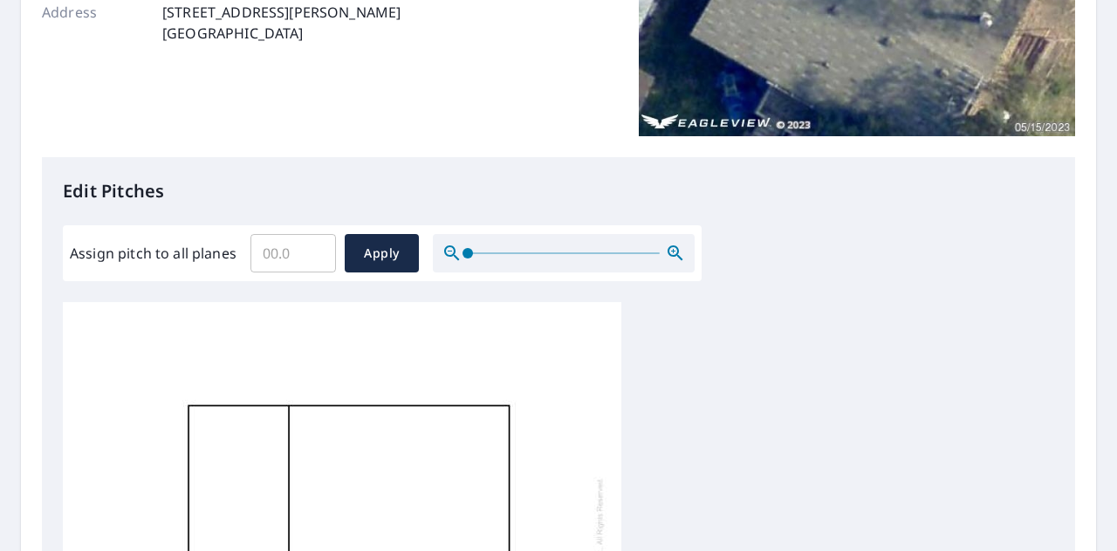
scroll to position [312, 0]
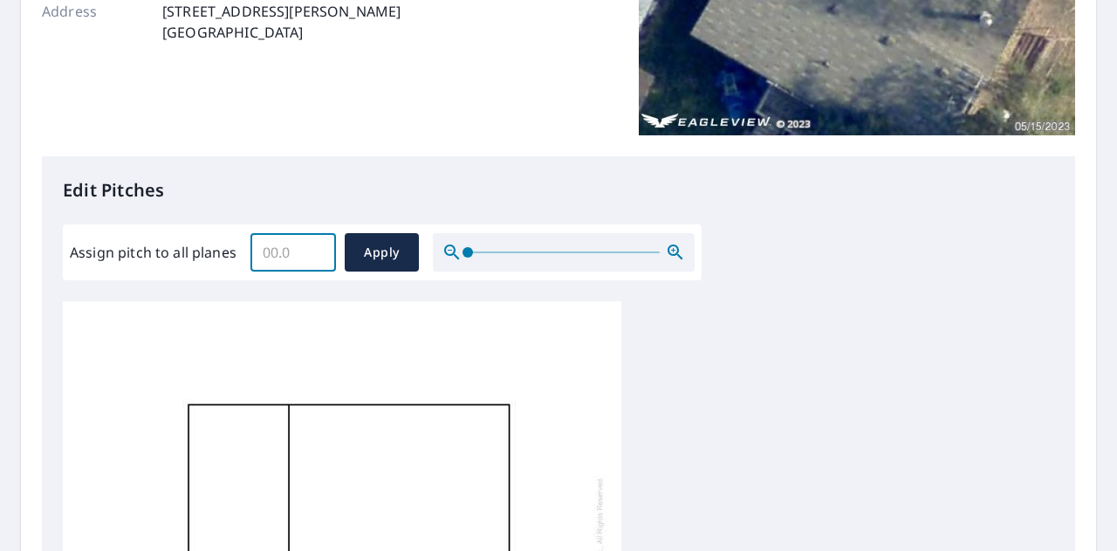
click at [295, 245] on input "Assign pitch to all planes" at bounding box center [293, 252] width 86 height 49
type input "5"
click at [367, 175] on div "Edit Pitches Assign pitch to all planes 5 ​ Apply 0 0" at bounding box center [558, 513] width 1033 height 714
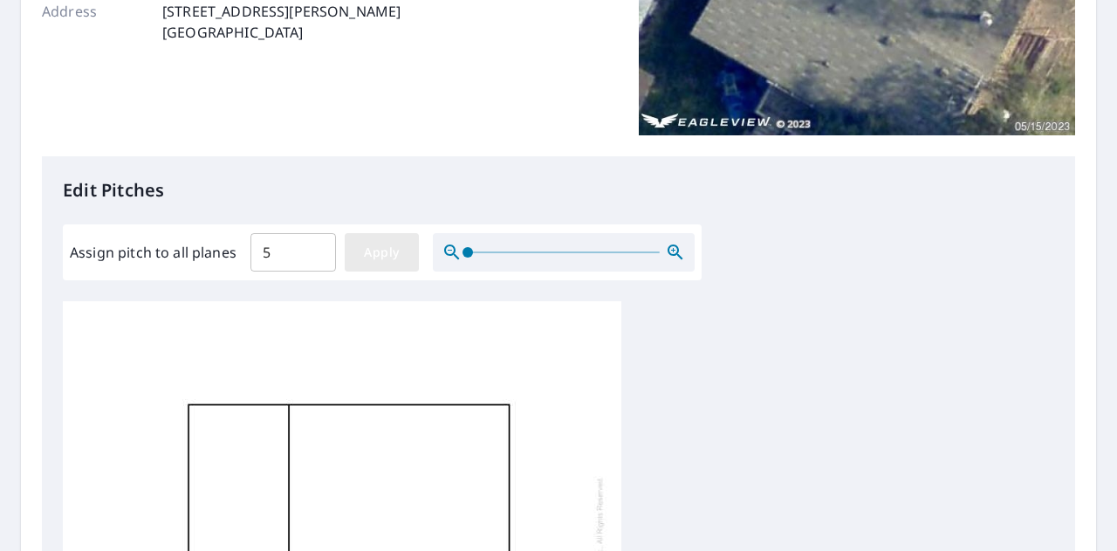
click at [376, 250] on span "Apply" at bounding box center [382, 253] width 46 height 22
type input "5"
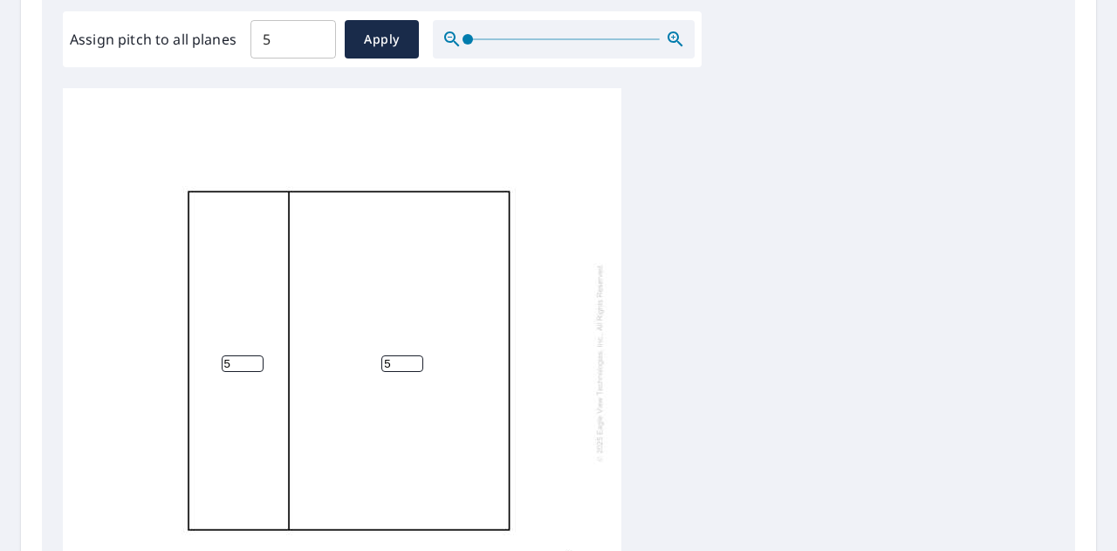
scroll to position [17, 0]
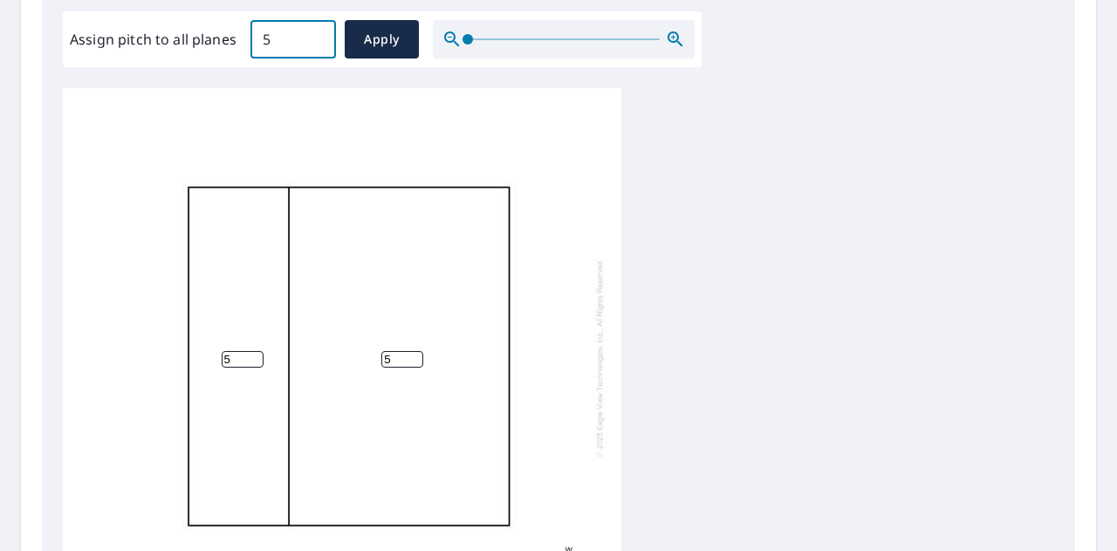
click at [304, 41] on input "5" at bounding box center [293, 39] width 86 height 49
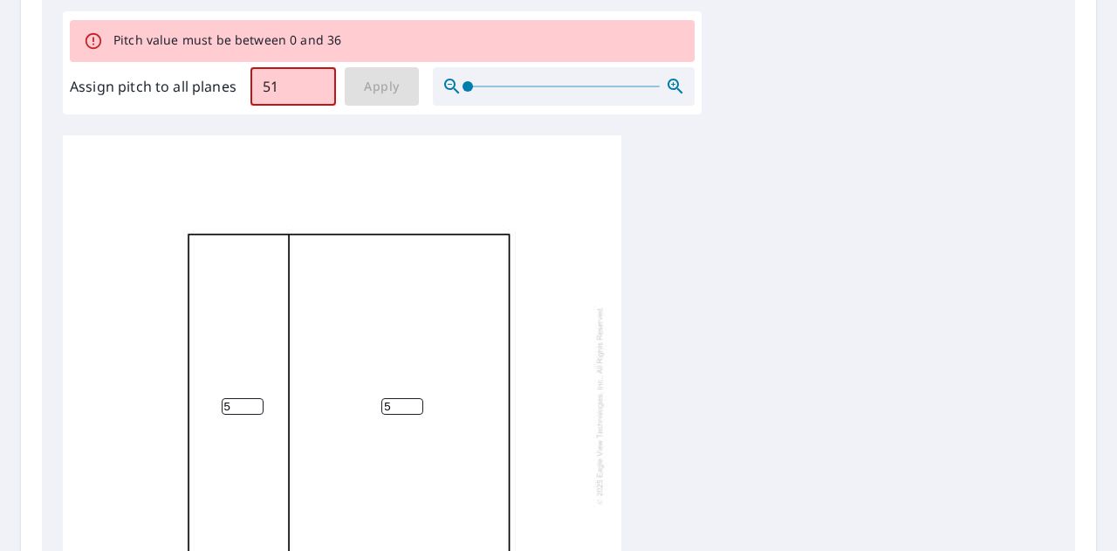
type input "5"
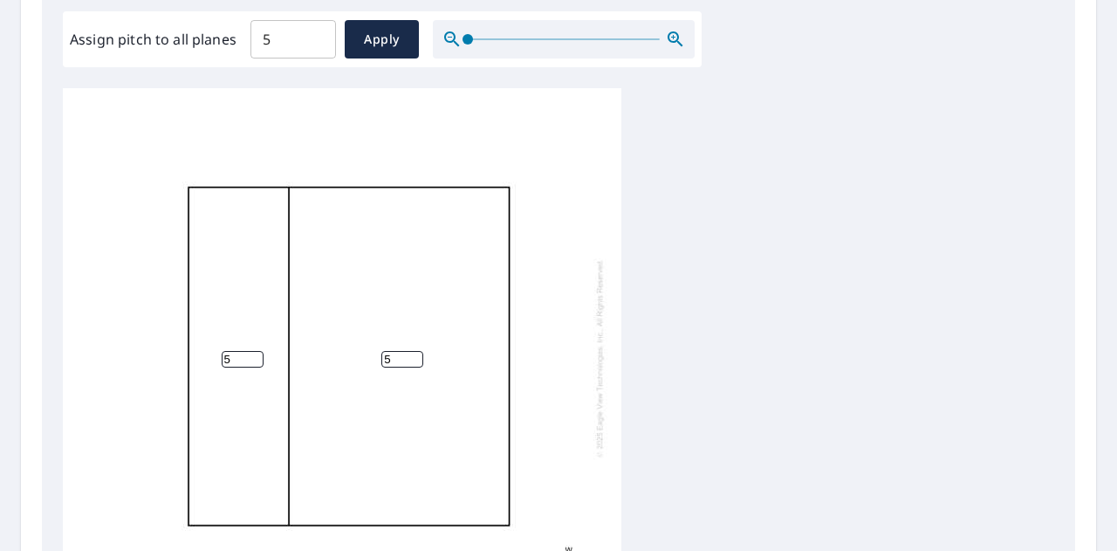
click at [677, 255] on div "5 5" at bounding box center [558, 362] width 991 height 548
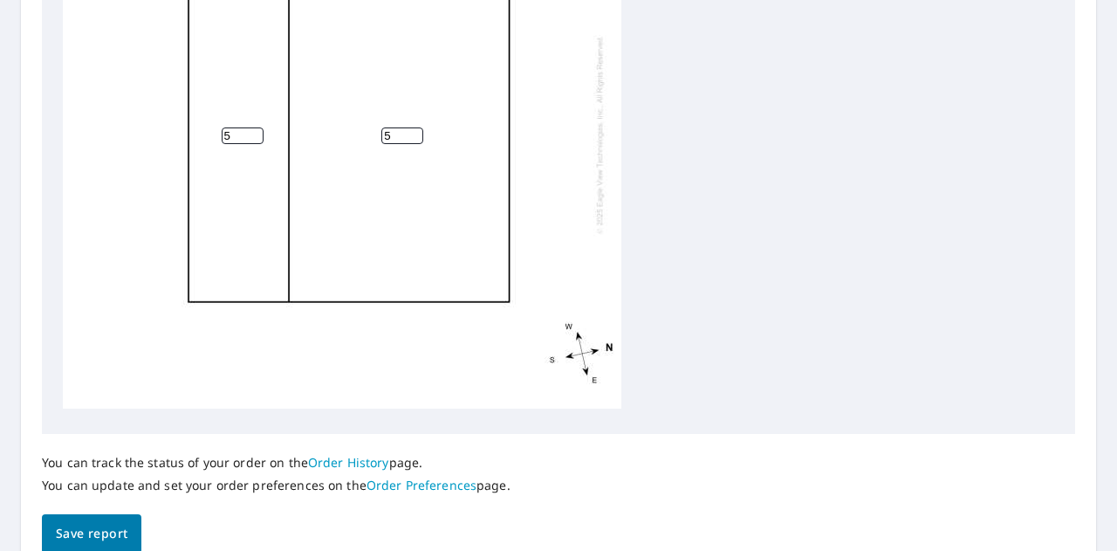
scroll to position [751, 0]
click at [100, 517] on button "Save report" at bounding box center [91, 531] width 99 height 39
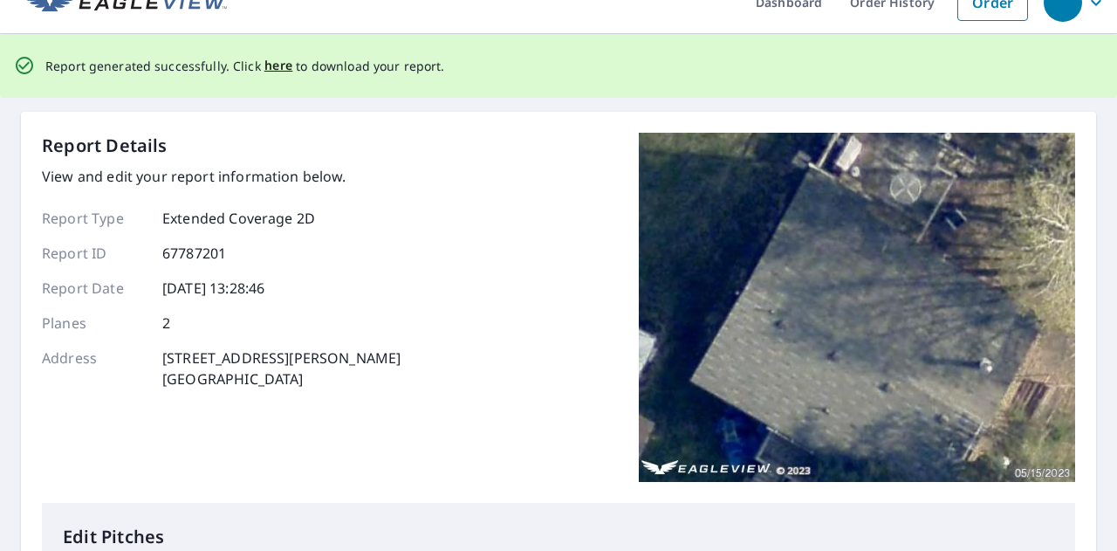
scroll to position [0, 0]
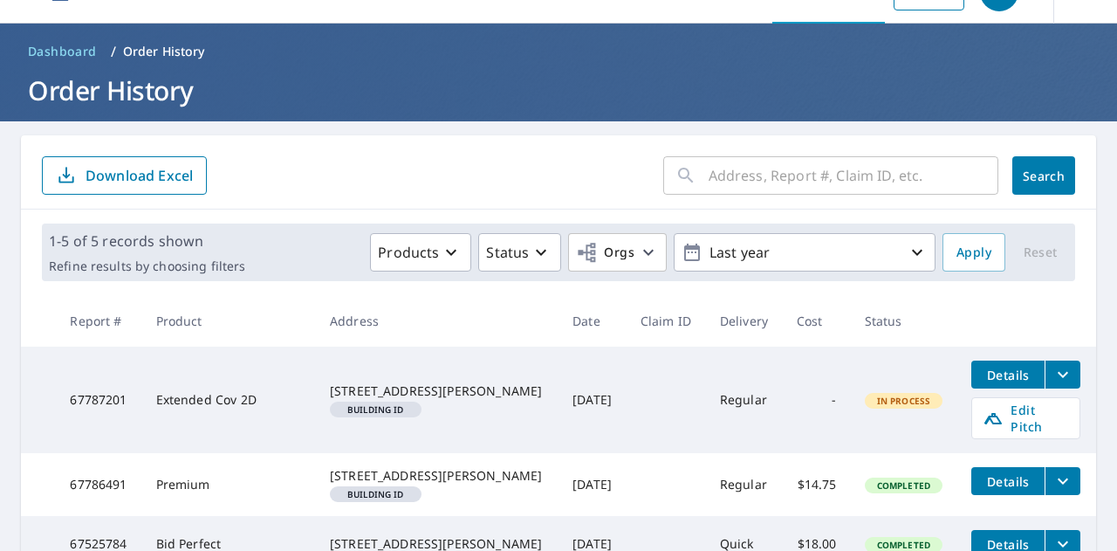
scroll to position [45, 0]
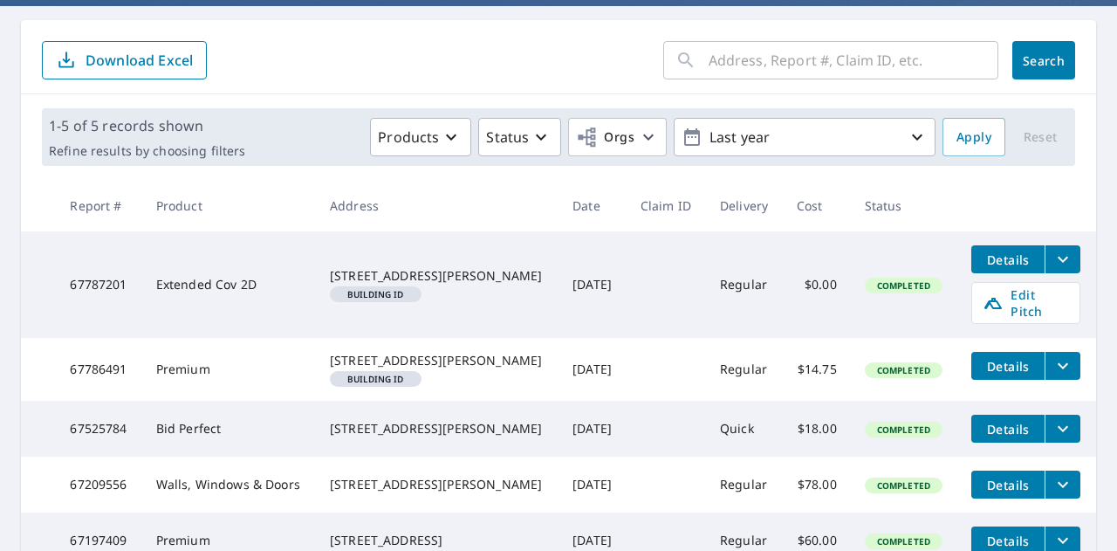
scroll to position [188, 0]
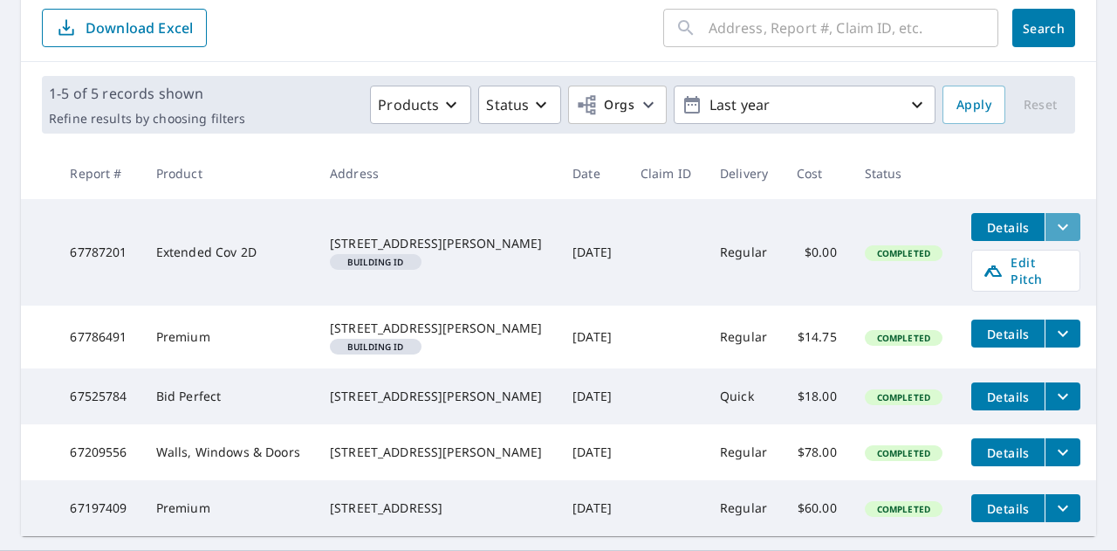
click at [1053, 235] on icon "filesDropdownBtn-67787201" at bounding box center [1063, 226] width 21 height 21
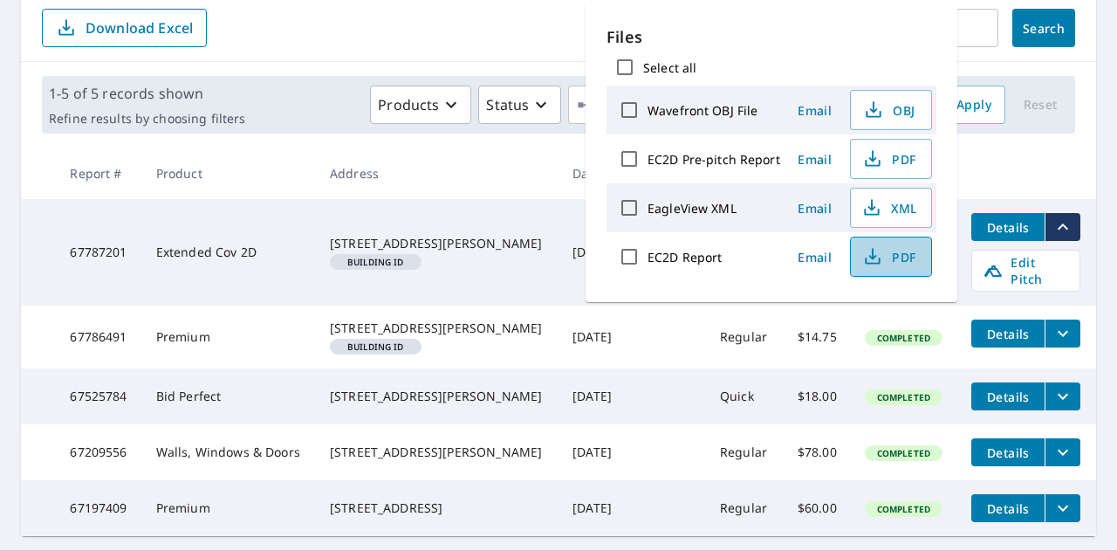
click at [891, 265] on button "PDF" at bounding box center [891, 257] width 82 height 40
